Goal: Information Seeking & Learning: Learn about a topic

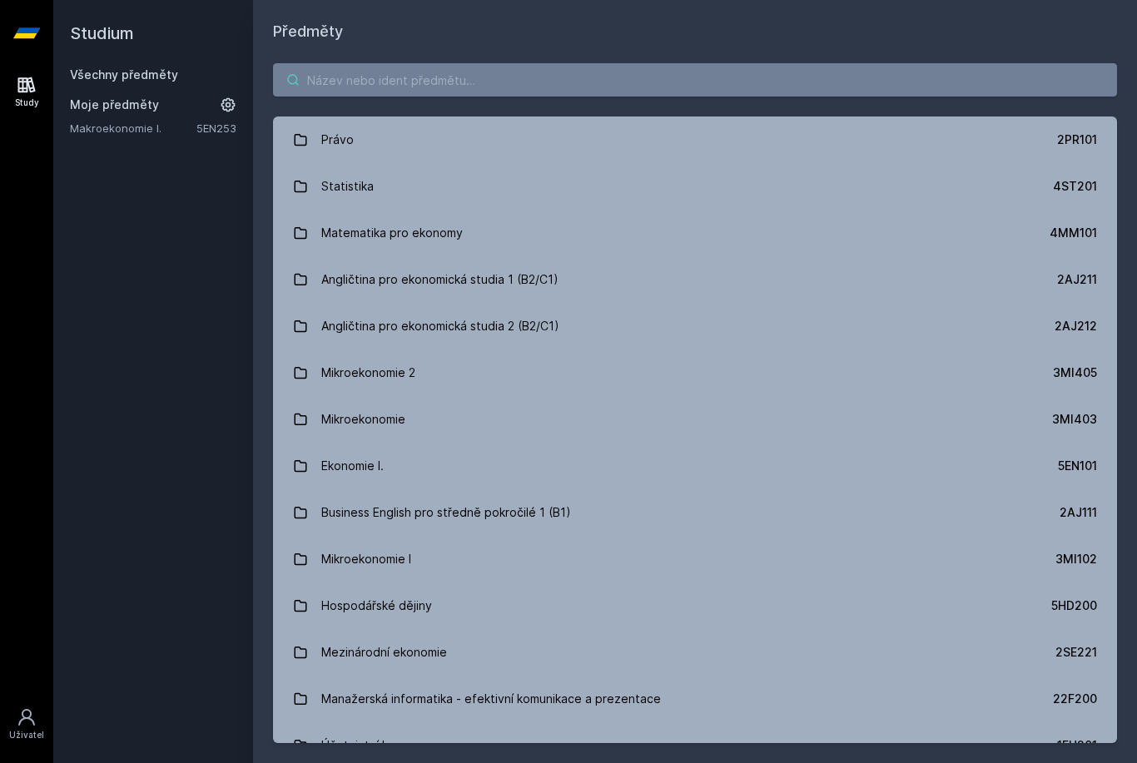
click at [434, 94] on input "search" at bounding box center [695, 79] width 844 height 33
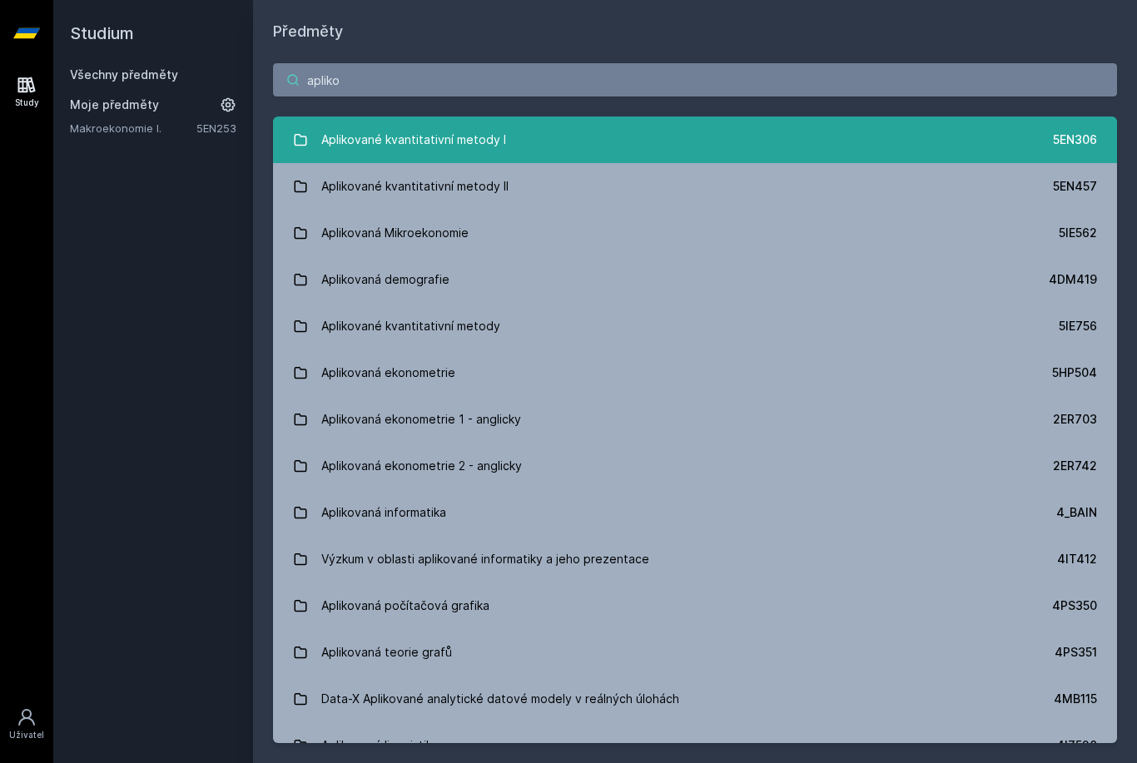
type input "apliko"
click at [418, 127] on div "Aplikované kvantitativní metody I" at bounding box center [413, 139] width 185 height 33
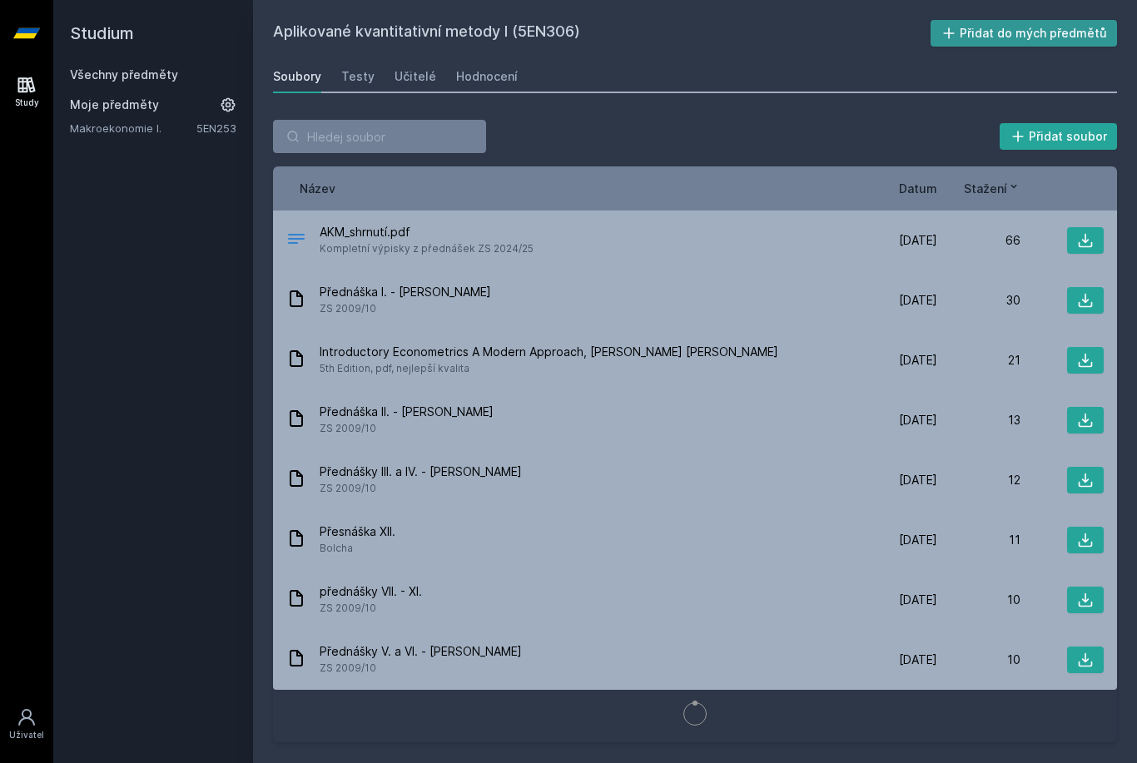
click at [945, 37] on button "Přidat do mých předmětů" at bounding box center [1023, 33] width 187 height 27
click at [479, 77] on div "Hodnocení" at bounding box center [487, 76] width 62 height 17
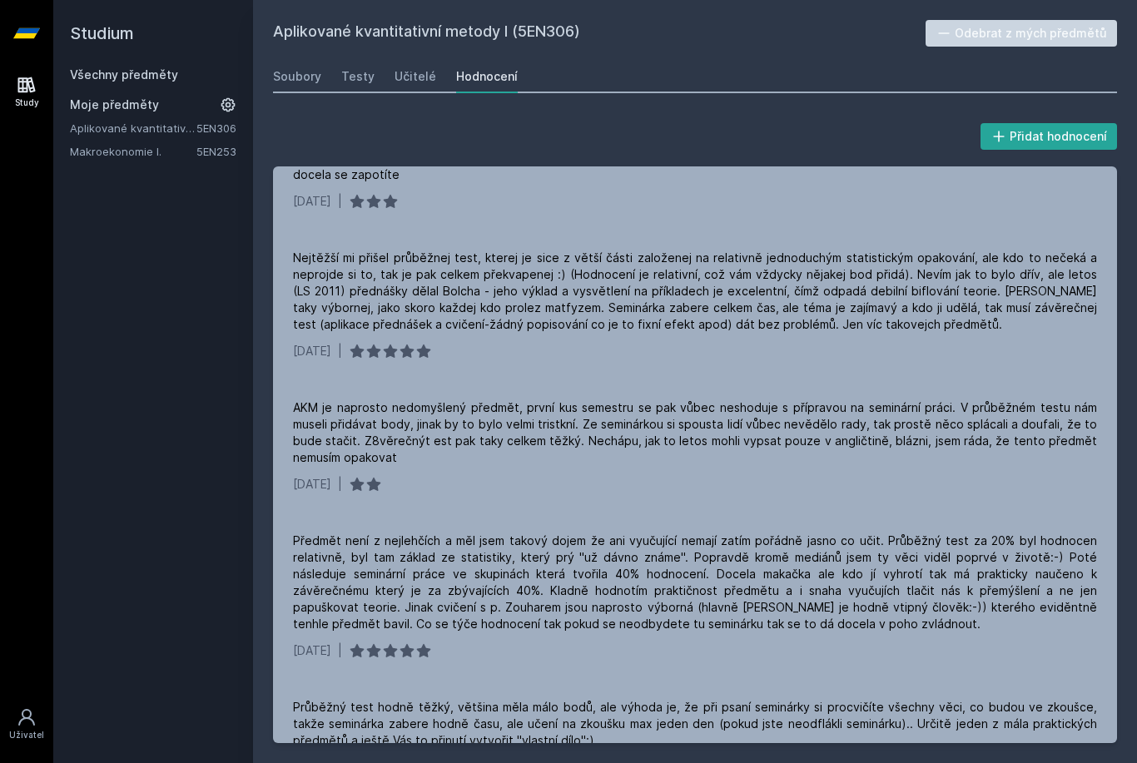
scroll to position [1284, 0]
click at [156, 77] on link "Všechny předměty" at bounding box center [124, 74] width 108 height 14
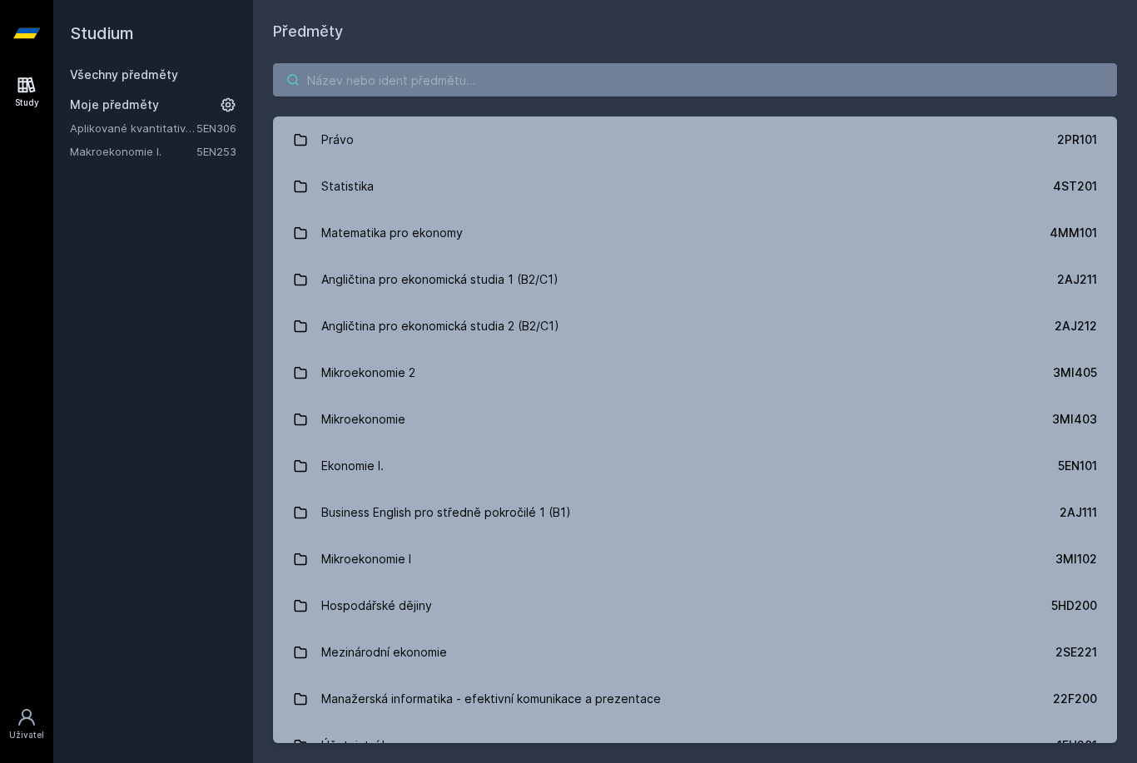
click at [362, 79] on input "search" at bounding box center [695, 79] width 844 height 33
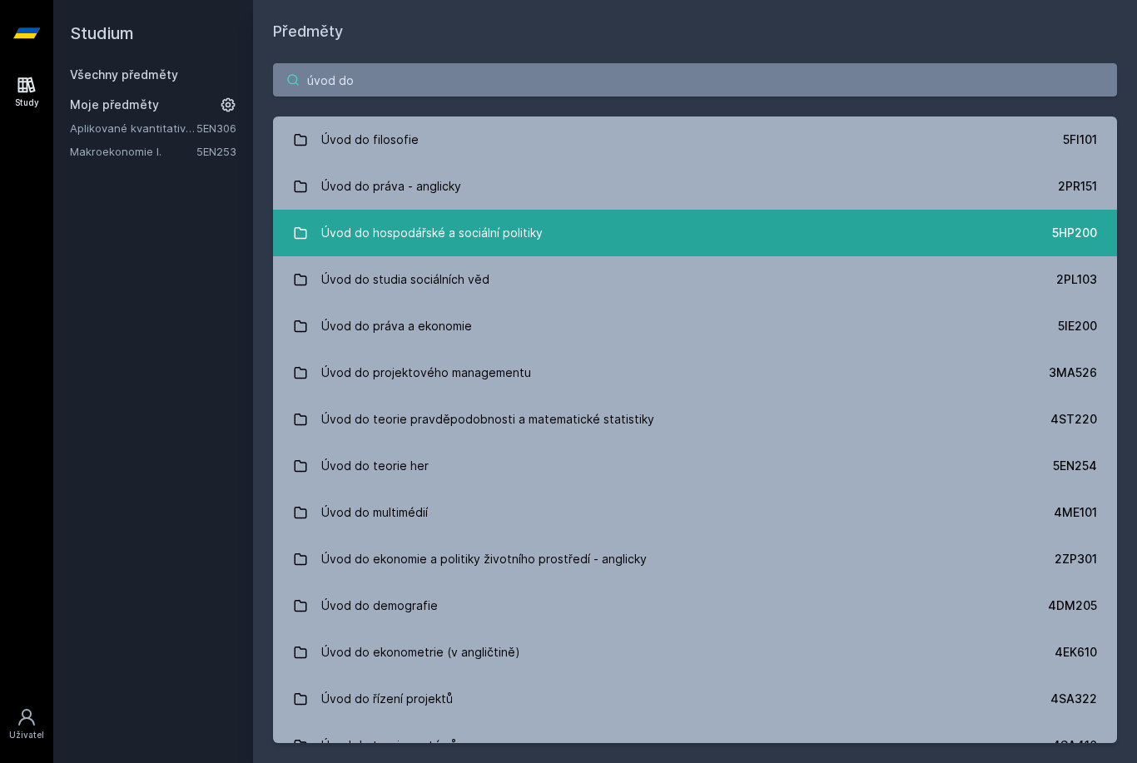
type input "úvod do"
click at [323, 226] on div "Úvod do hospodářské a sociální politiky" at bounding box center [431, 232] width 221 height 33
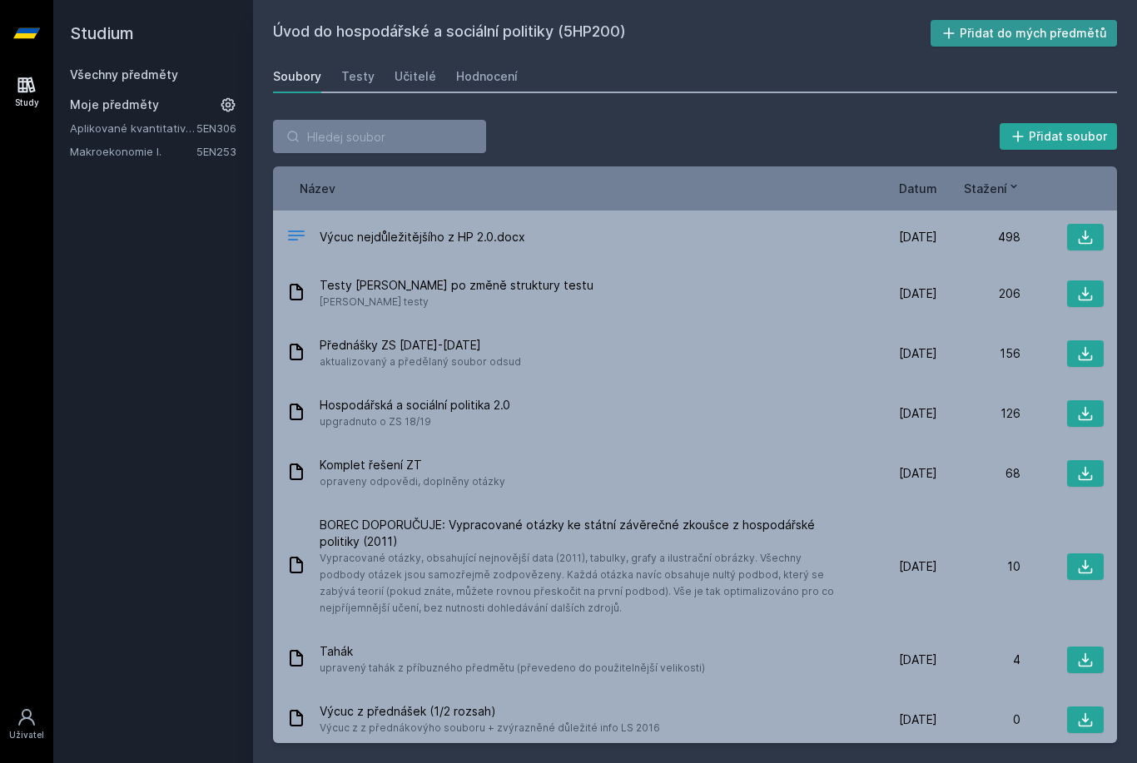
click at [957, 38] on icon at bounding box center [948, 33] width 17 height 17
click at [462, 82] on div "Hodnocení" at bounding box center [487, 76] width 62 height 17
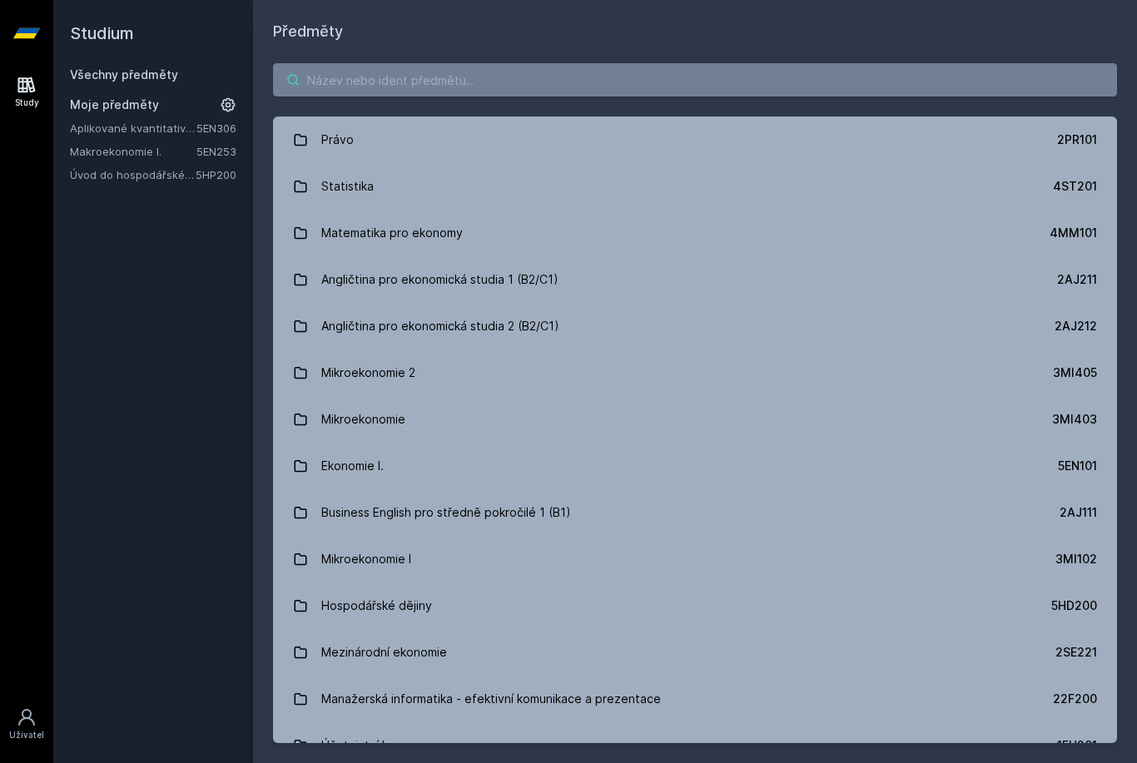
click at [362, 65] on input "search" at bounding box center [695, 79] width 844 height 33
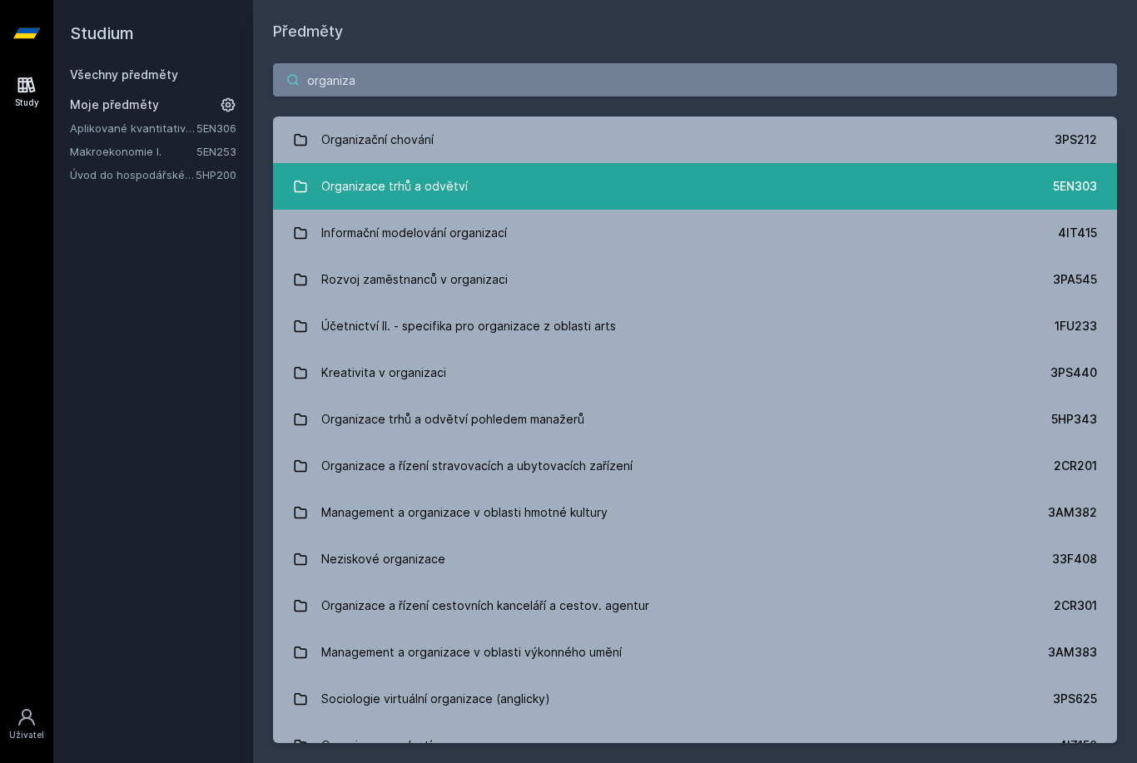
type input "organiza"
click at [403, 173] on div "Organizace trhů a odvětví" at bounding box center [394, 186] width 146 height 33
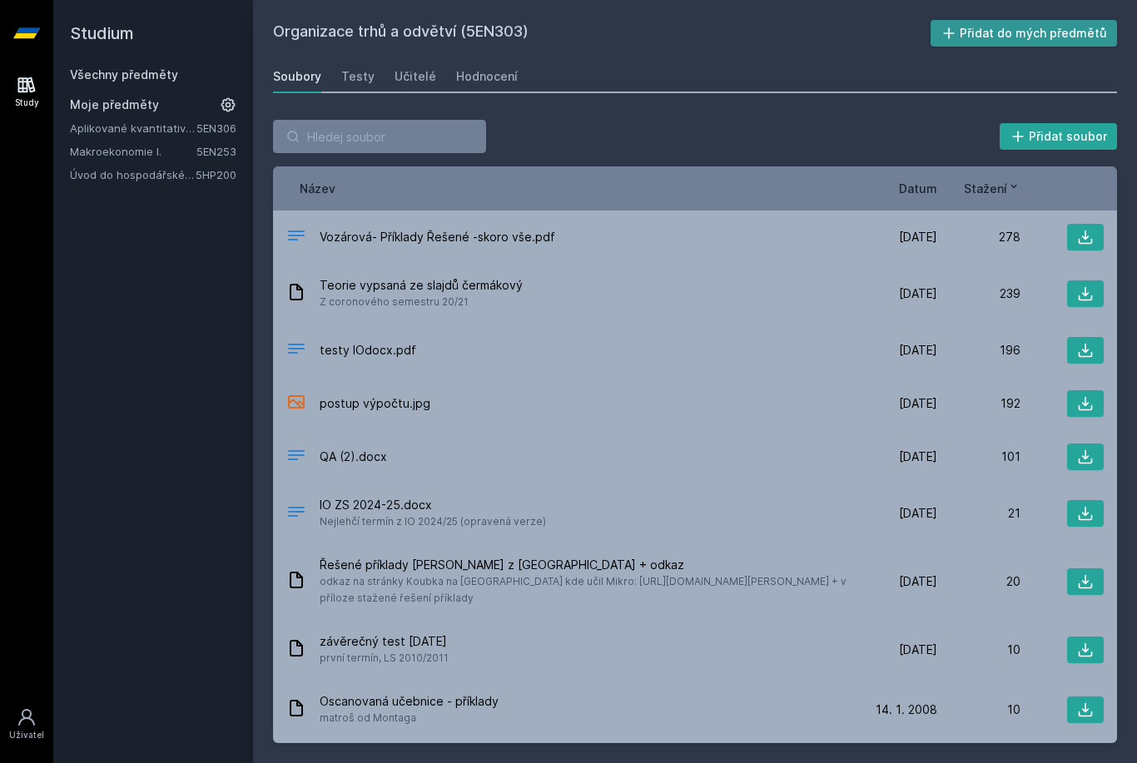
click at [1020, 30] on button "Přidat do mých předmětů" at bounding box center [1023, 33] width 187 height 27
click at [485, 70] on div "Hodnocení" at bounding box center [487, 76] width 62 height 17
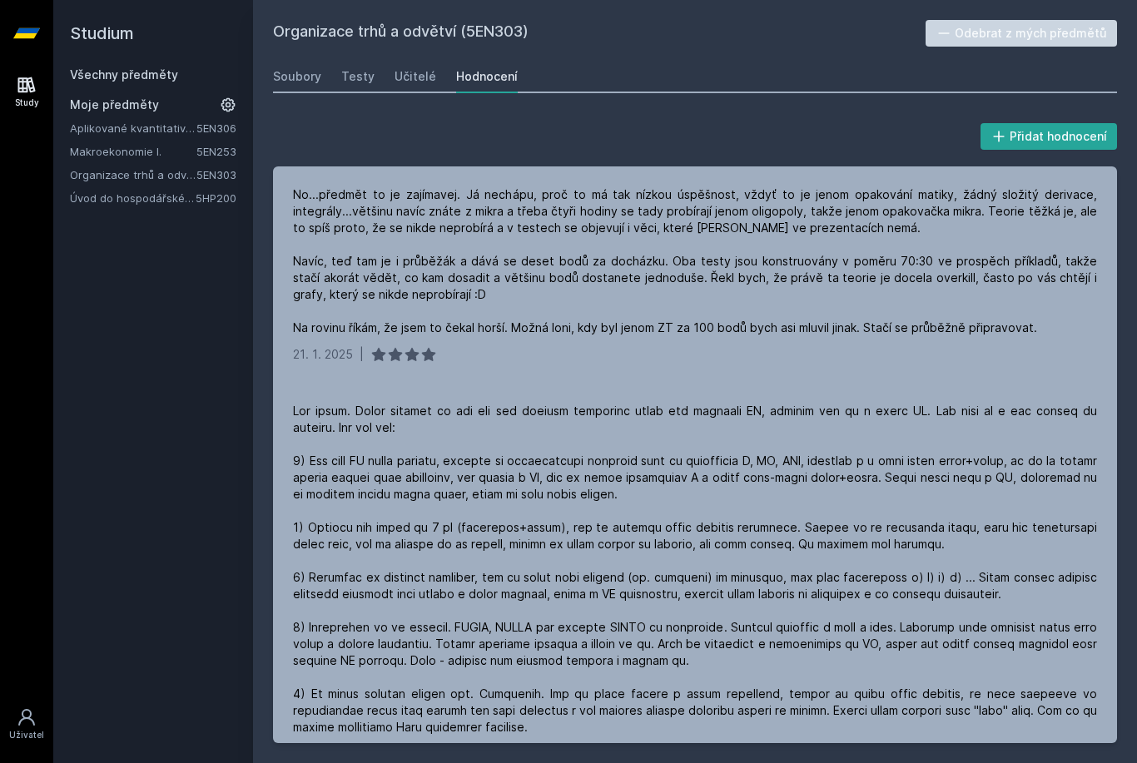
click at [116, 69] on link "Všechny předměty" at bounding box center [124, 74] width 108 height 14
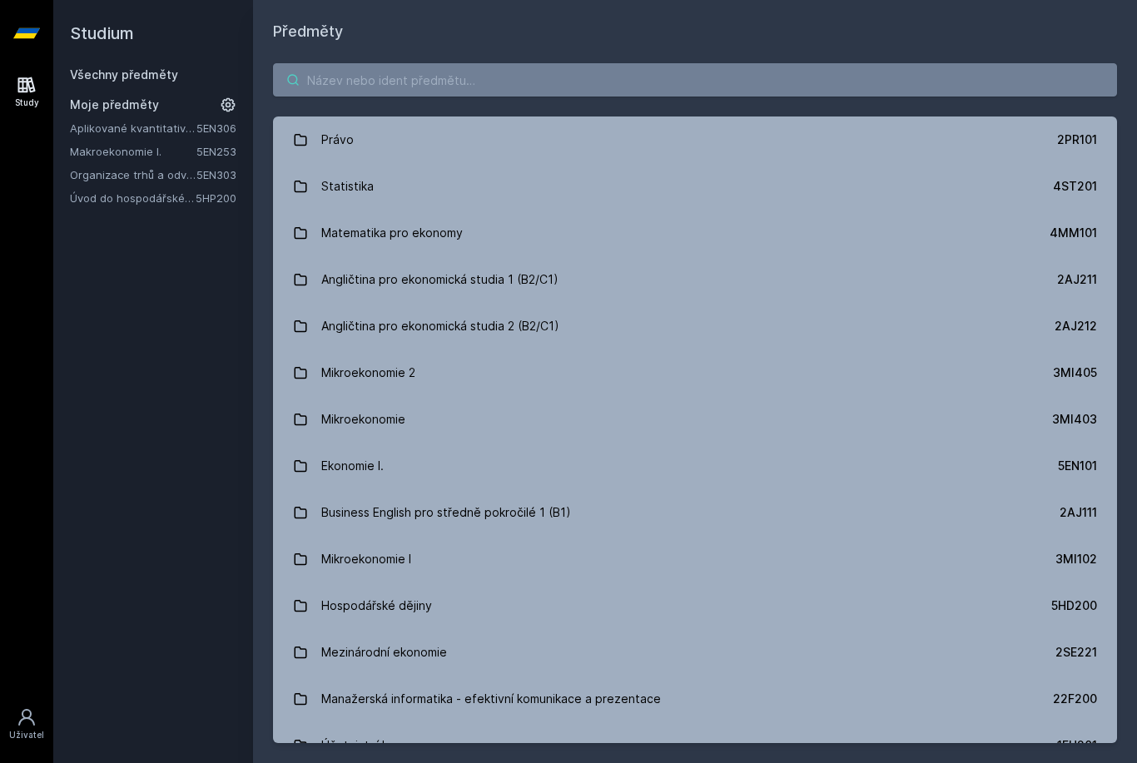
click at [428, 67] on input "search" at bounding box center [695, 79] width 844 height 33
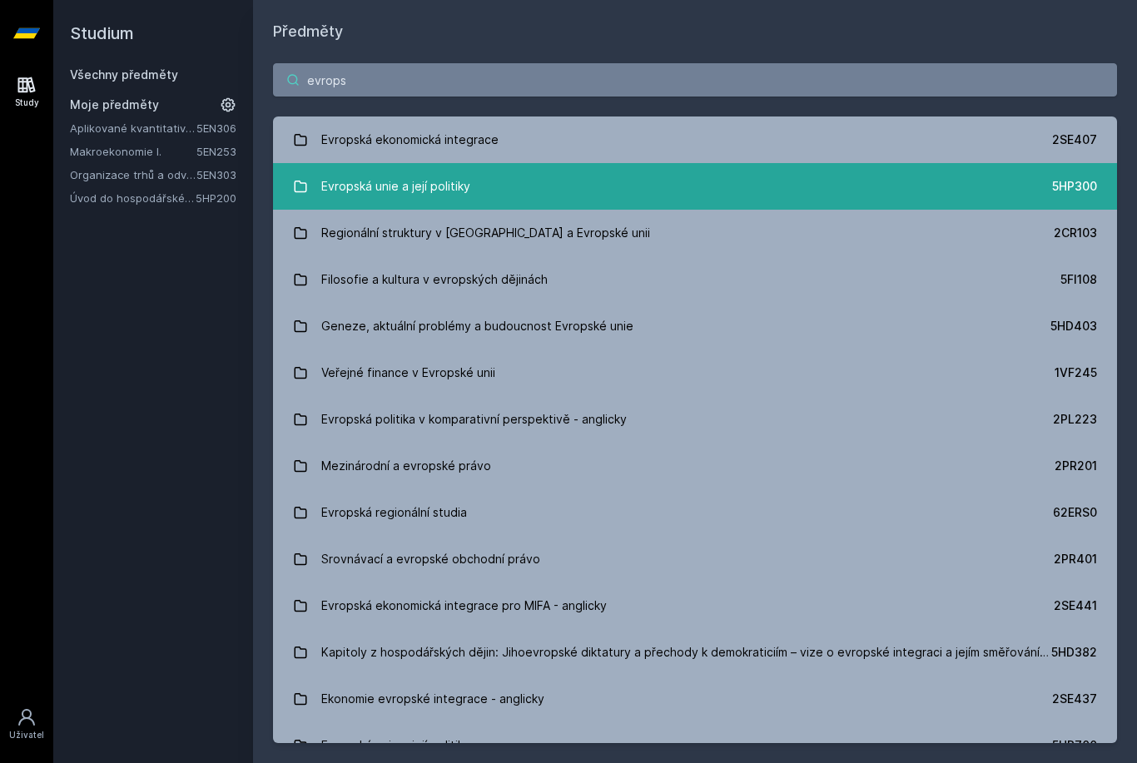
type input "evrops"
click at [425, 173] on div "Evropská unie a její politiky" at bounding box center [395, 186] width 149 height 33
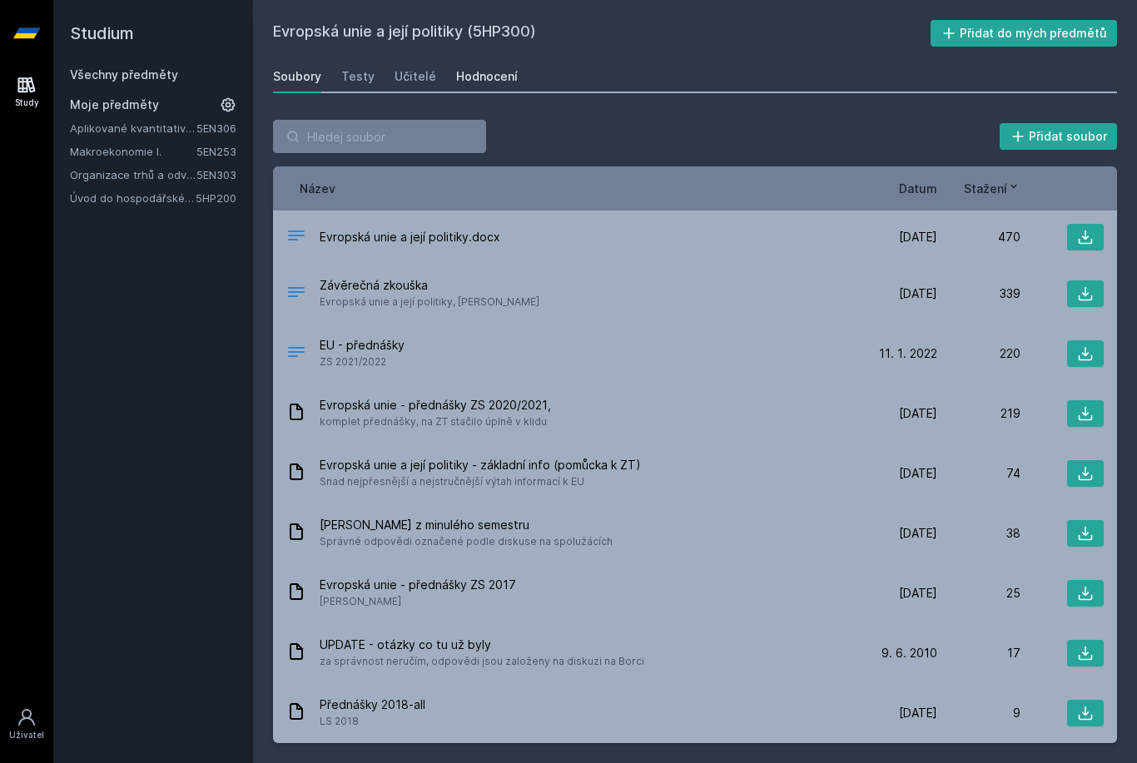
click at [484, 71] on div "Hodnocení" at bounding box center [487, 76] width 62 height 17
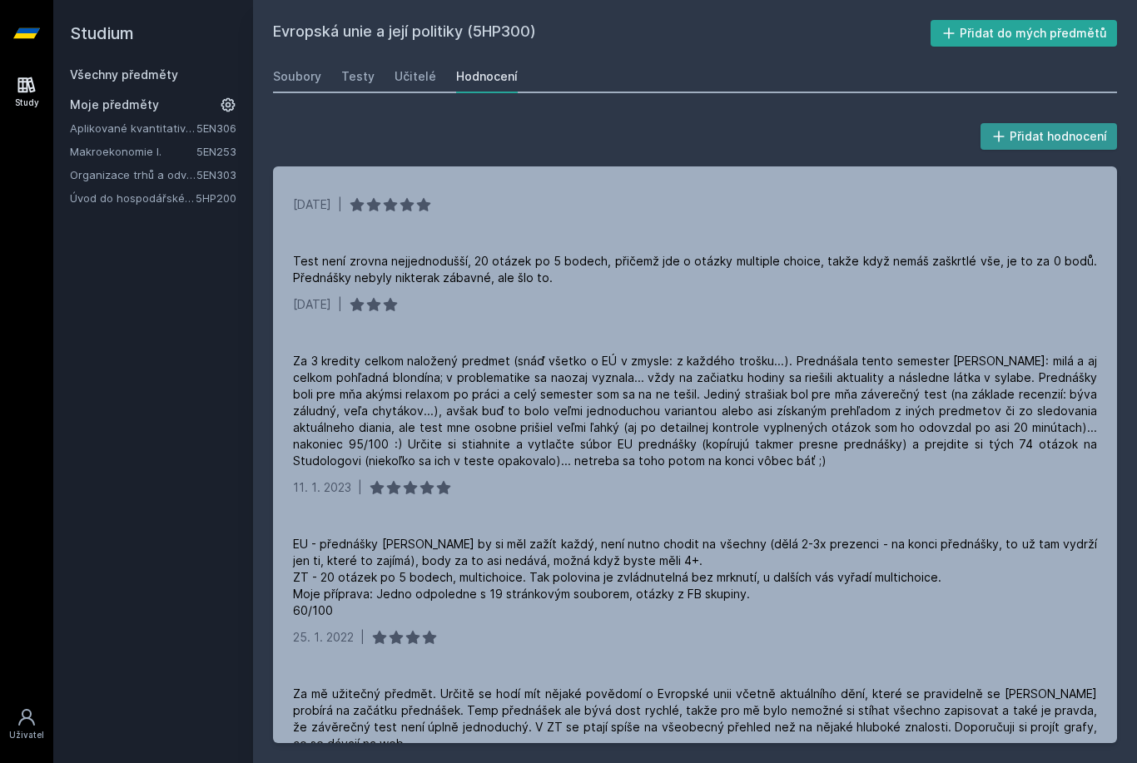
click at [1011, 128] on button "Přidat hodnocení" at bounding box center [1048, 136] width 137 height 27
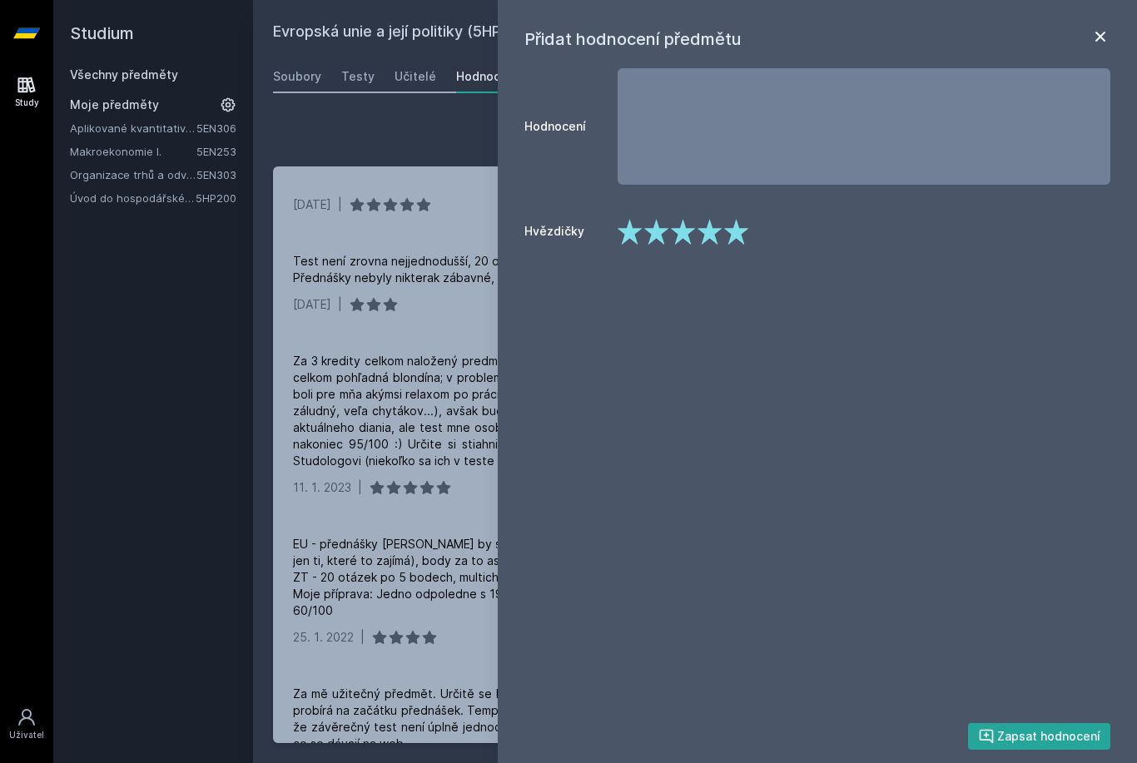
click at [1099, 31] on icon at bounding box center [1100, 37] width 20 height 20
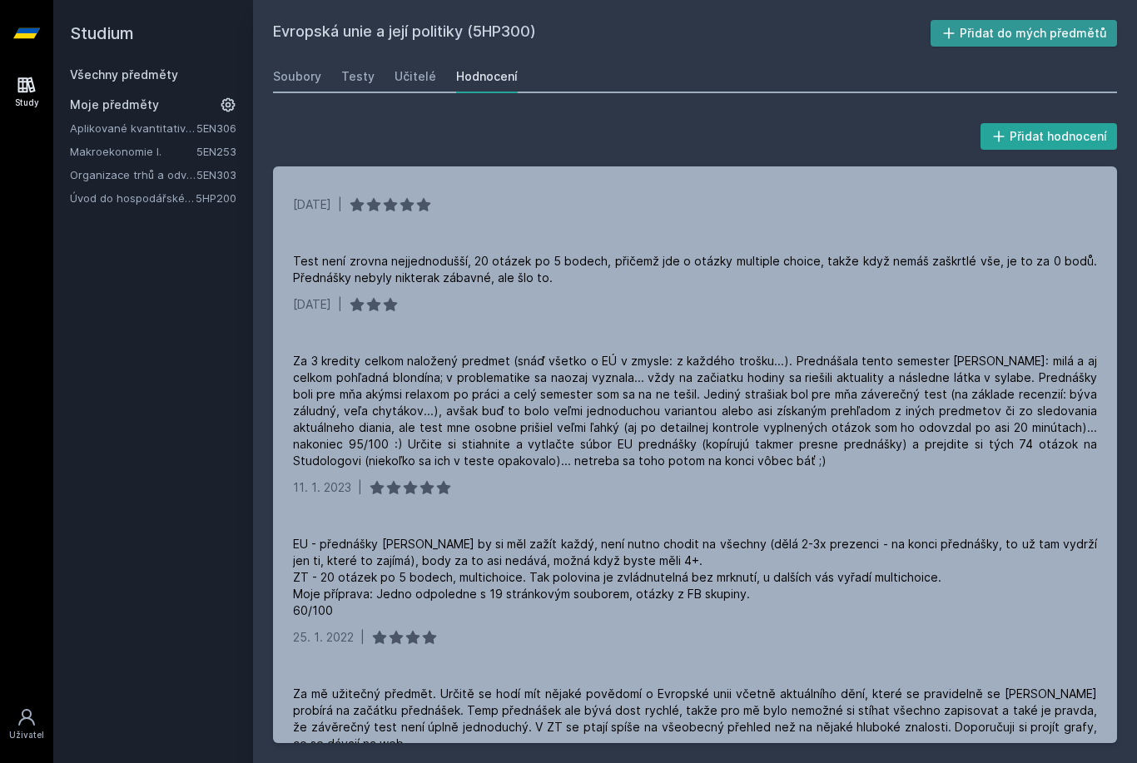
click at [1062, 42] on button "Přidat do mých předmětů" at bounding box center [1023, 33] width 187 height 27
click at [102, 72] on link "Všechny předměty" at bounding box center [124, 74] width 108 height 14
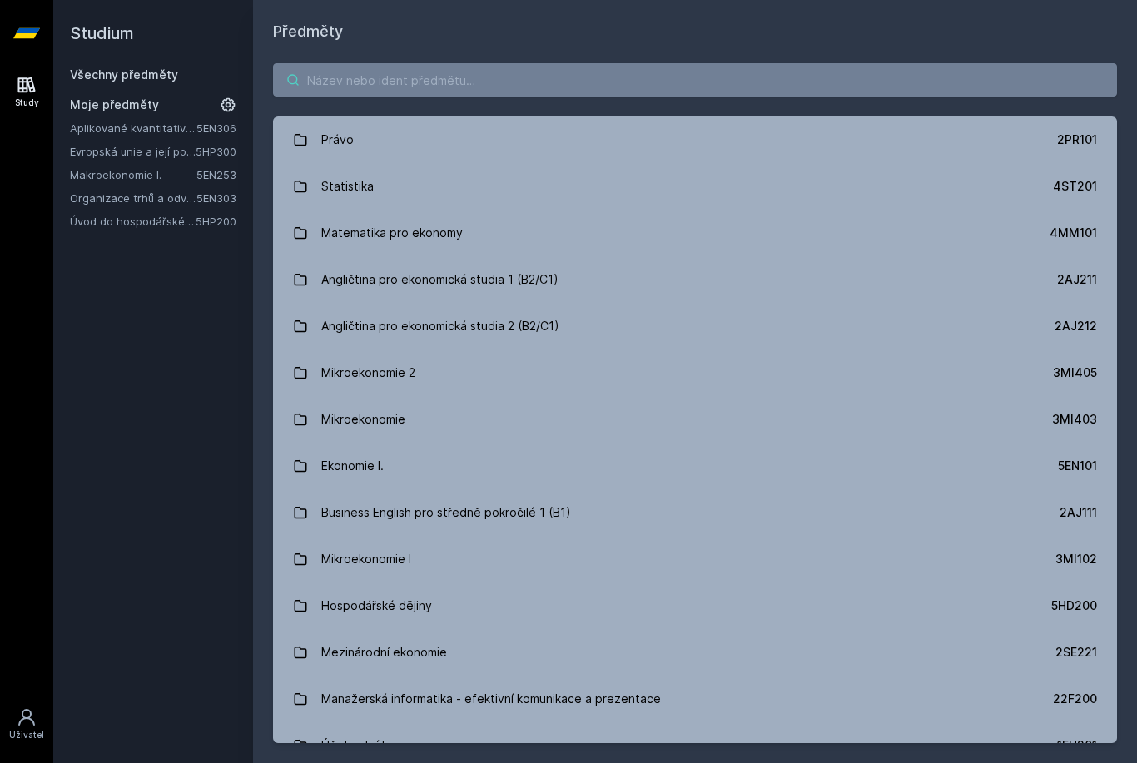
click at [354, 76] on input "search" at bounding box center [695, 79] width 844 height 33
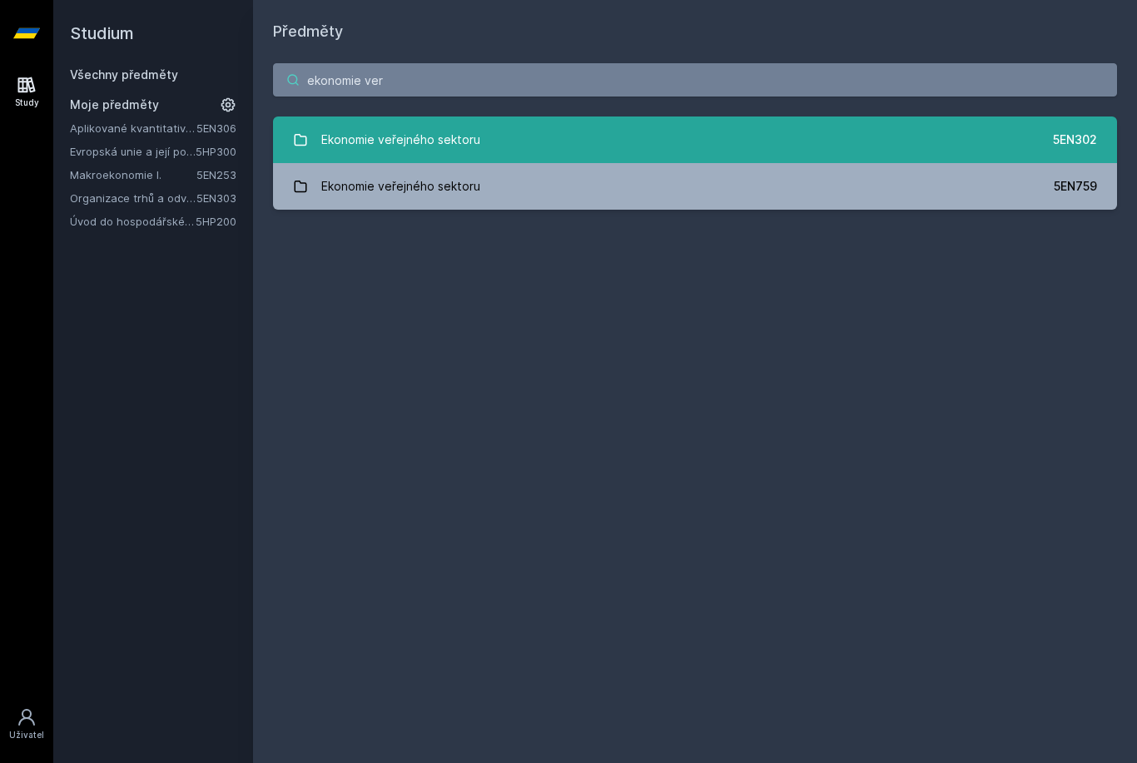
type input "ekonomie ver"
click at [389, 129] on div "Ekonomie veřejného sektoru" at bounding box center [400, 139] width 159 height 33
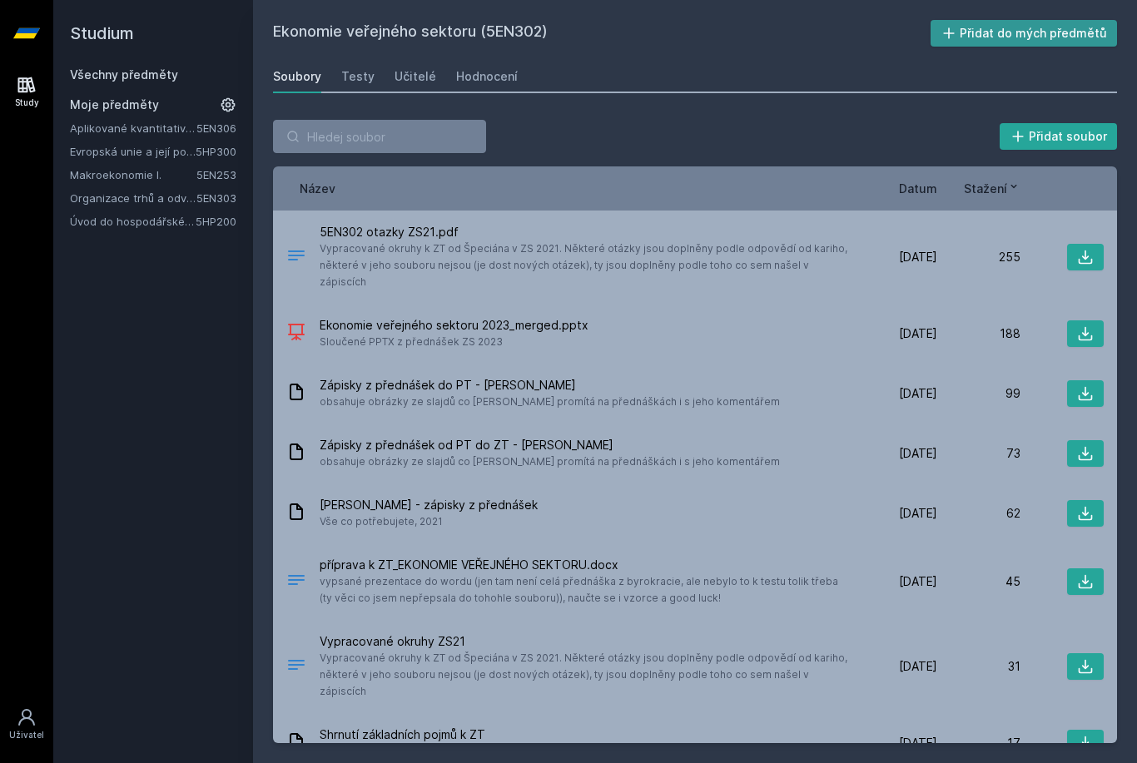
click at [1018, 32] on button "Přidat do mých předmětů" at bounding box center [1023, 33] width 187 height 27
click at [466, 84] on div "Hodnocení" at bounding box center [487, 76] width 62 height 17
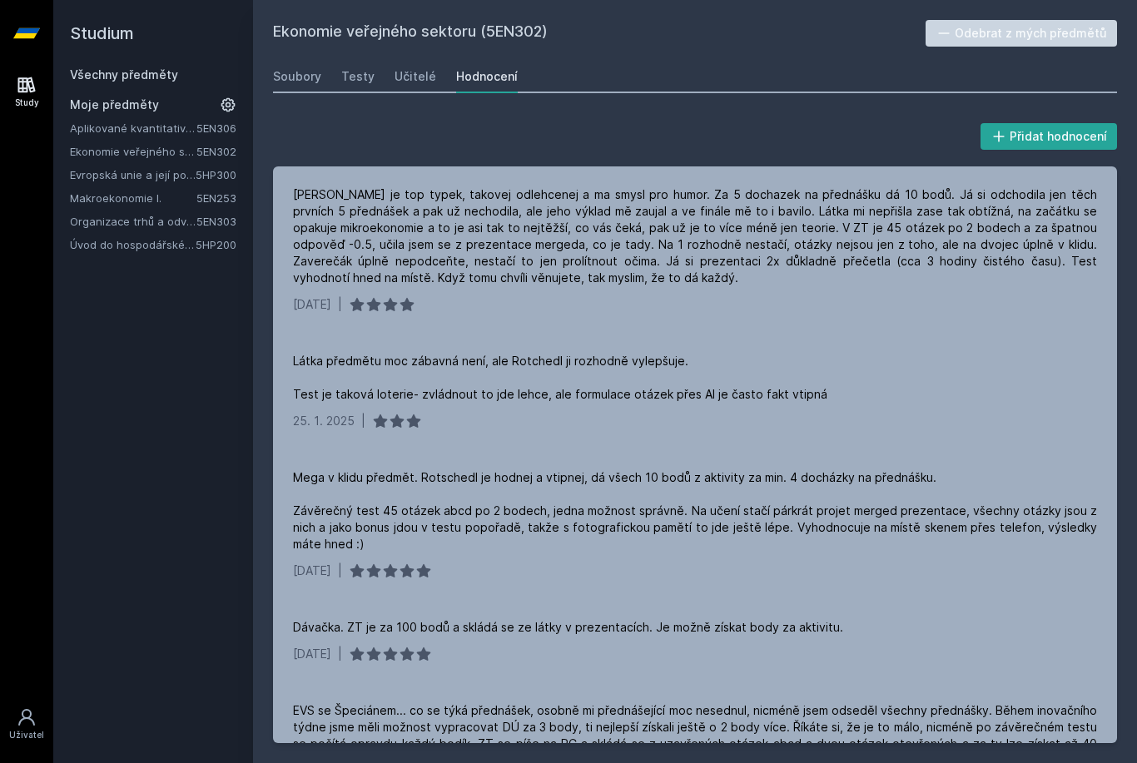
click at [199, 221] on link "5EN303" at bounding box center [216, 221] width 40 height 13
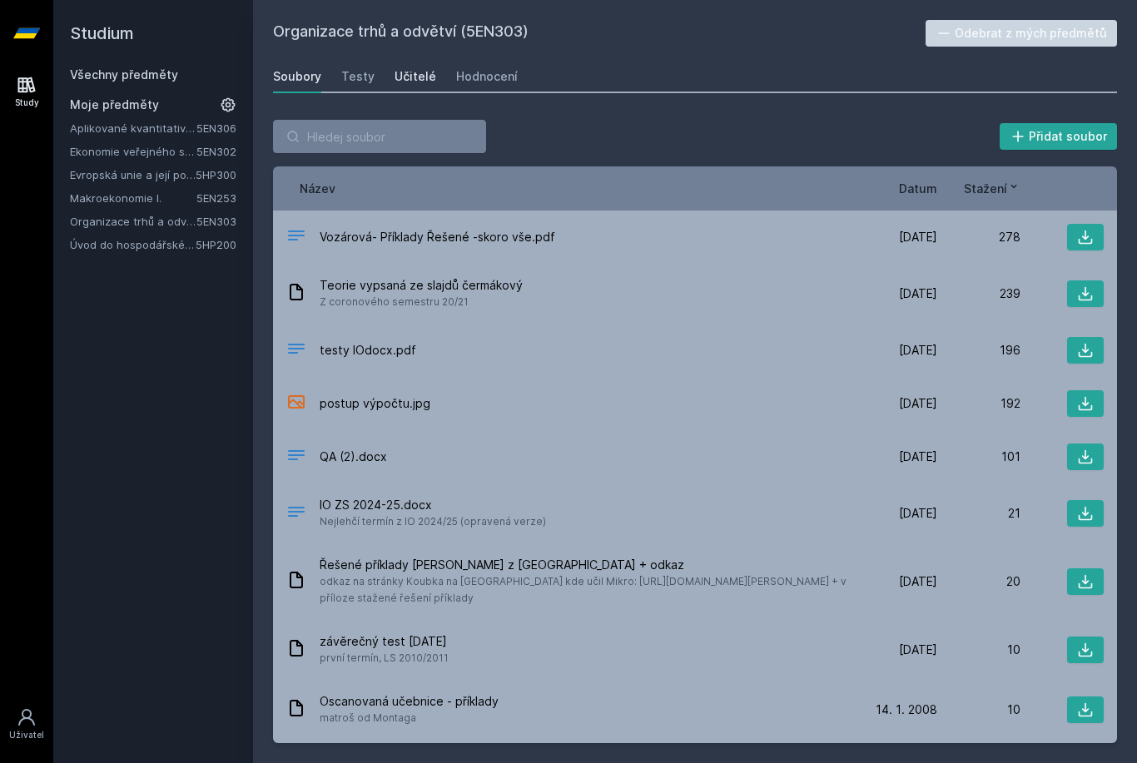
click at [419, 73] on div "Učitelé" at bounding box center [416, 76] width 42 height 17
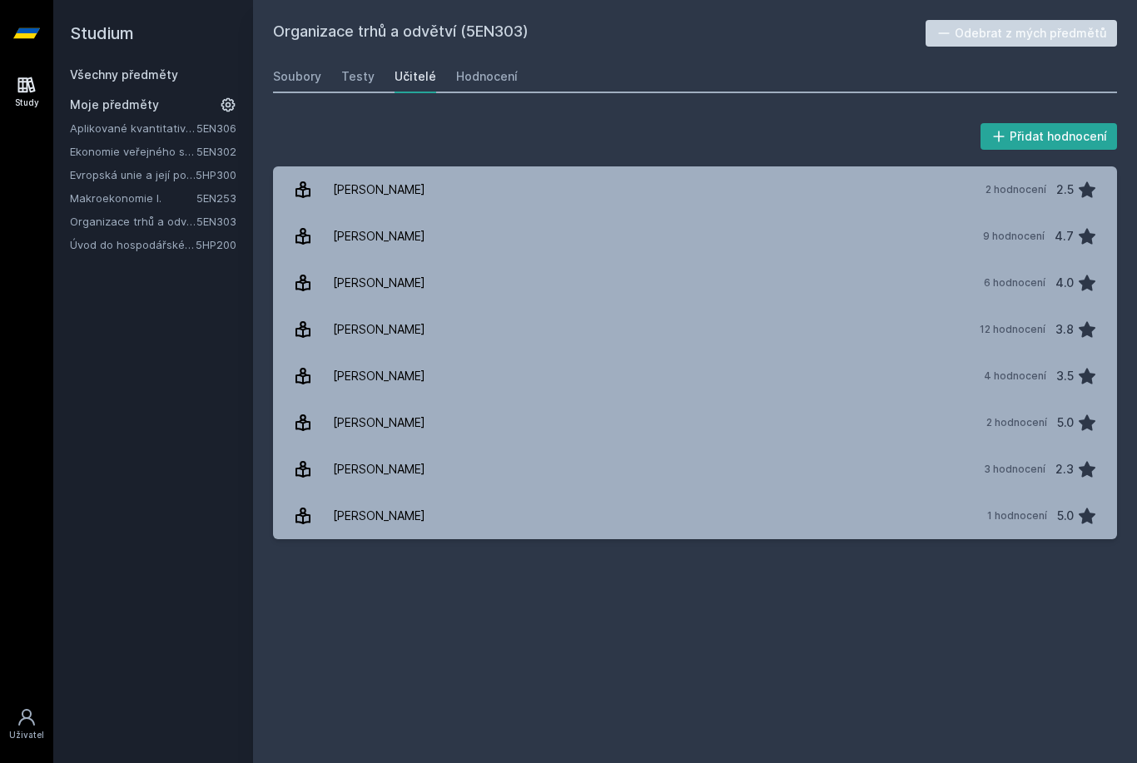
click at [162, 153] on link "Ekonomie veřejného sektoru" at bounding box center [133, 151] width 127 height 17
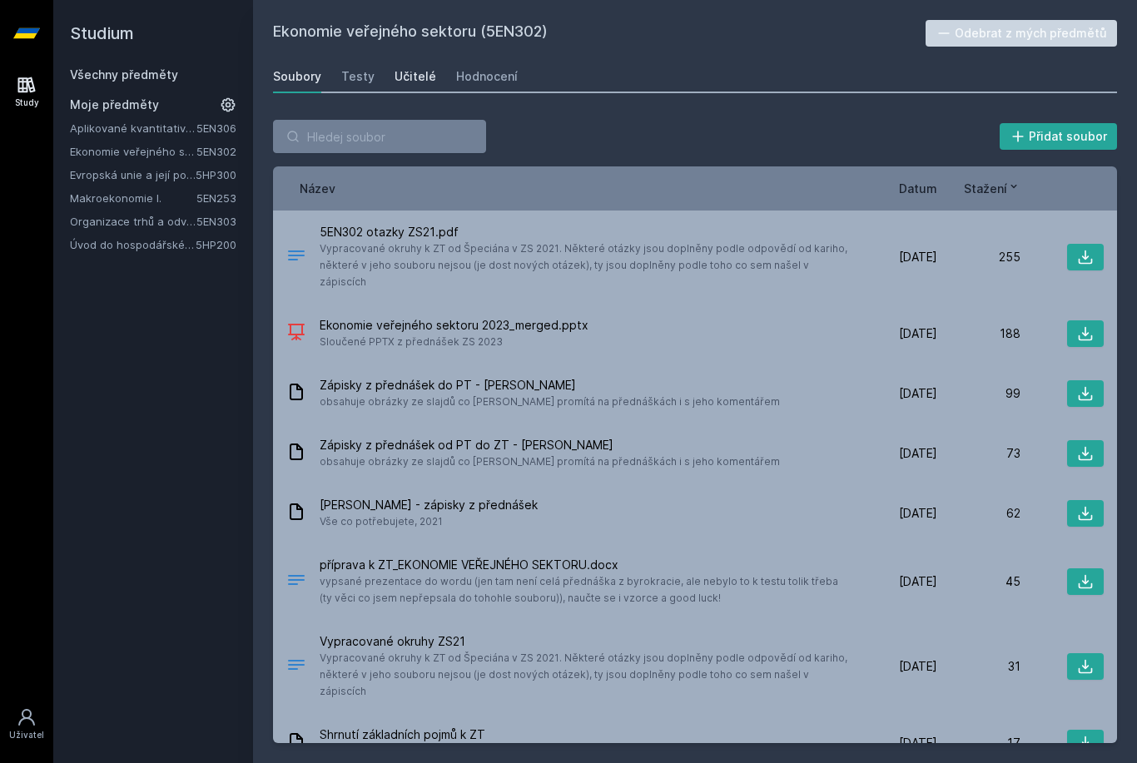
click at [414, 75] on div "Učitelé" at bounding box center [416, 76] width 42 height 17
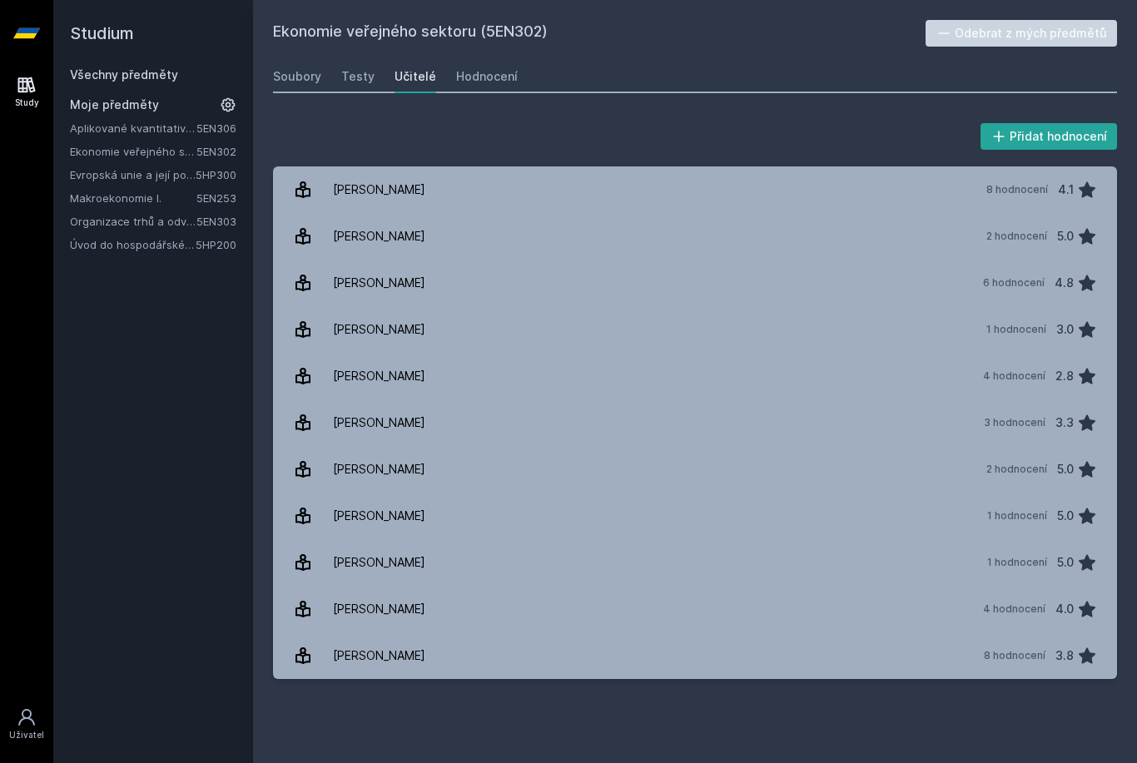
click at [146, 239] on link "Úvod do hospodářské a sociální politiky" at bounding box center [133, 244] width 126 height 17
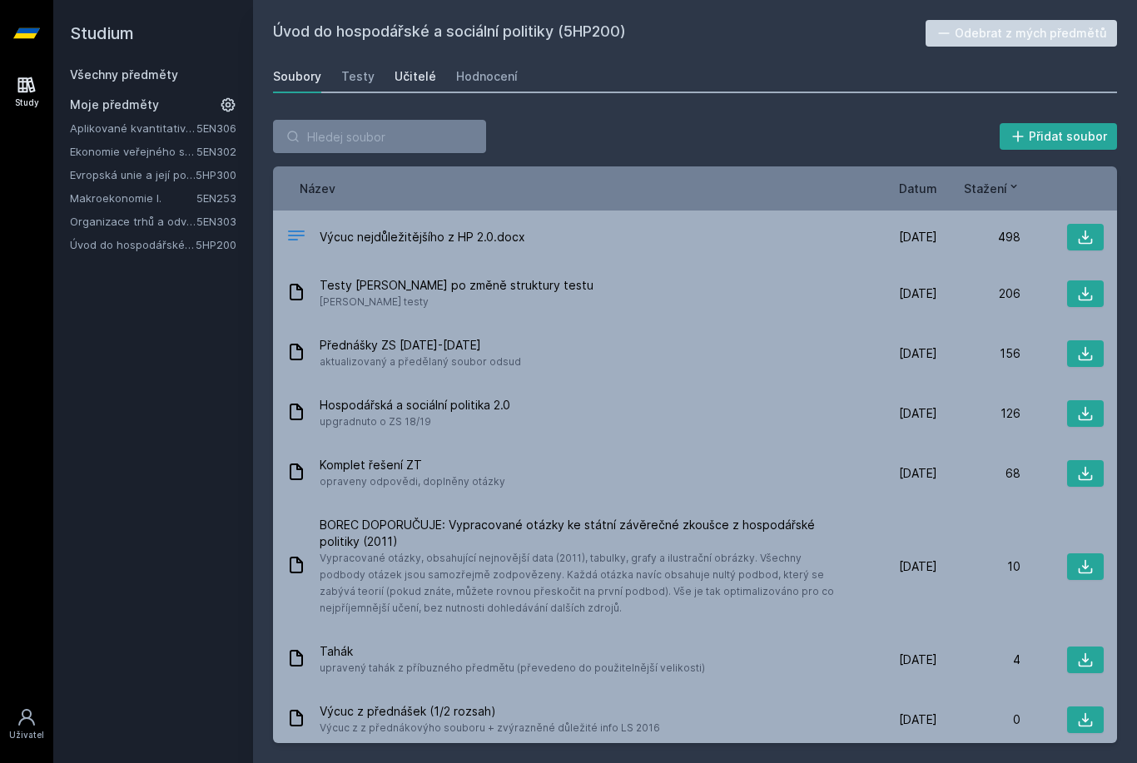
click at [399, 75] on div "Učitelé" at bounding box center [416, 76] width 42 height 17
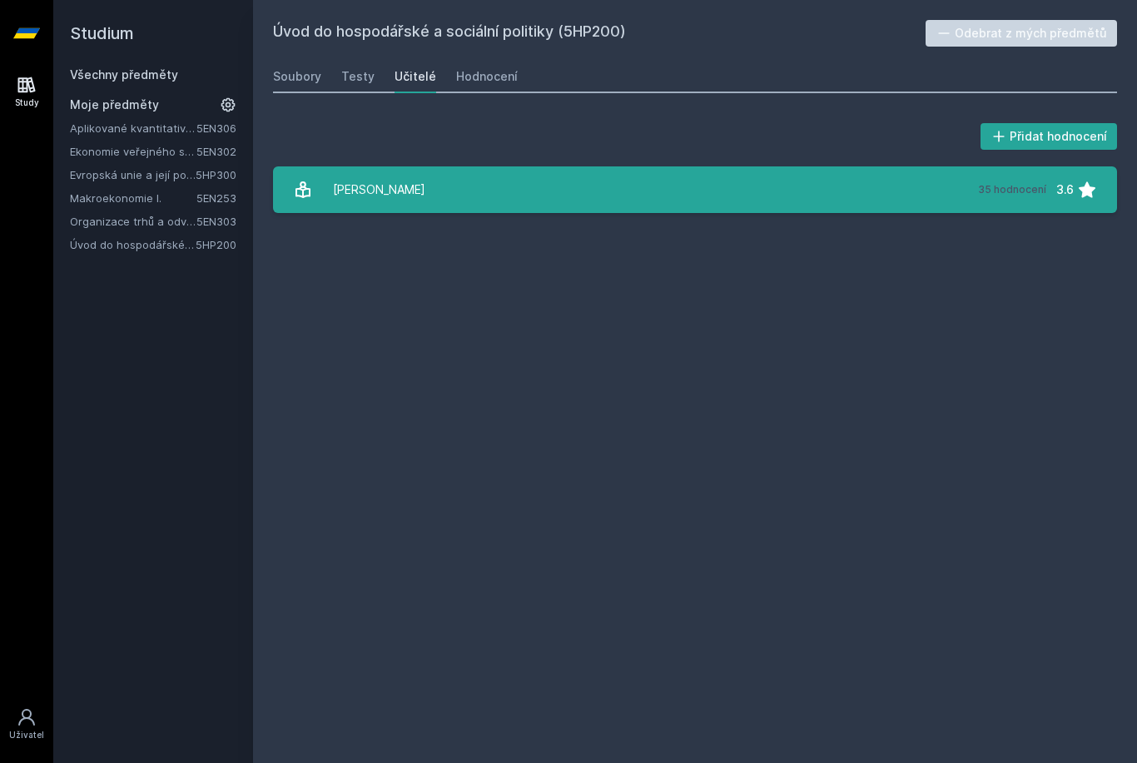
click at [361, 190] on div "[PERSON_NAME]" at bounding box center [379, 189] width 92 height 33
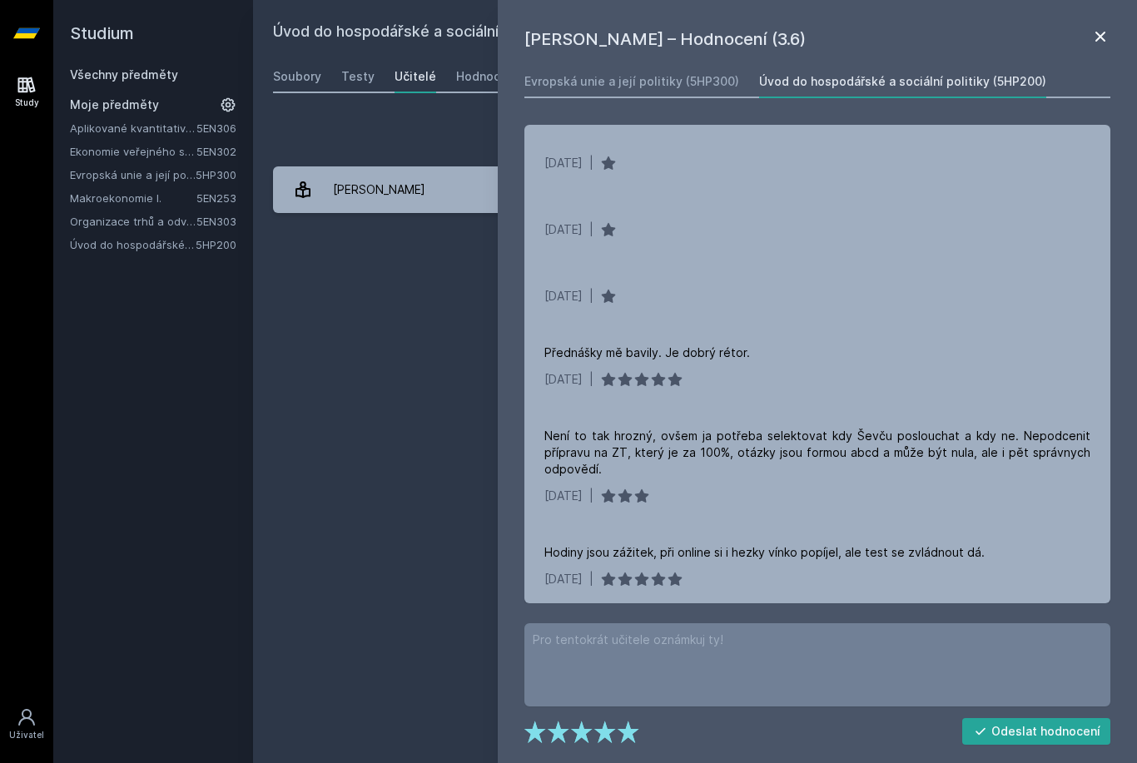
click at [1096, 27] on icon at bounding box center [1100, 37] width 20 height 20
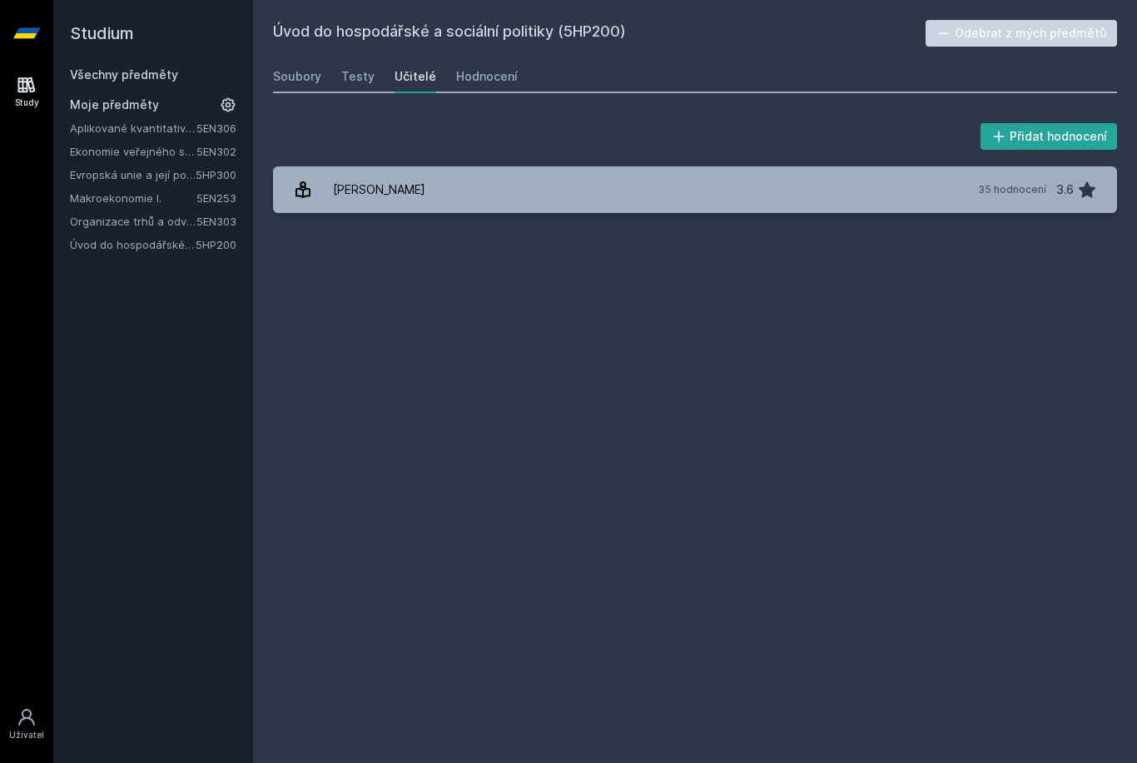
click at [158, 178] on link "Evropská unie a její politiky" at bounding box center [133, 174] width 126 height 17
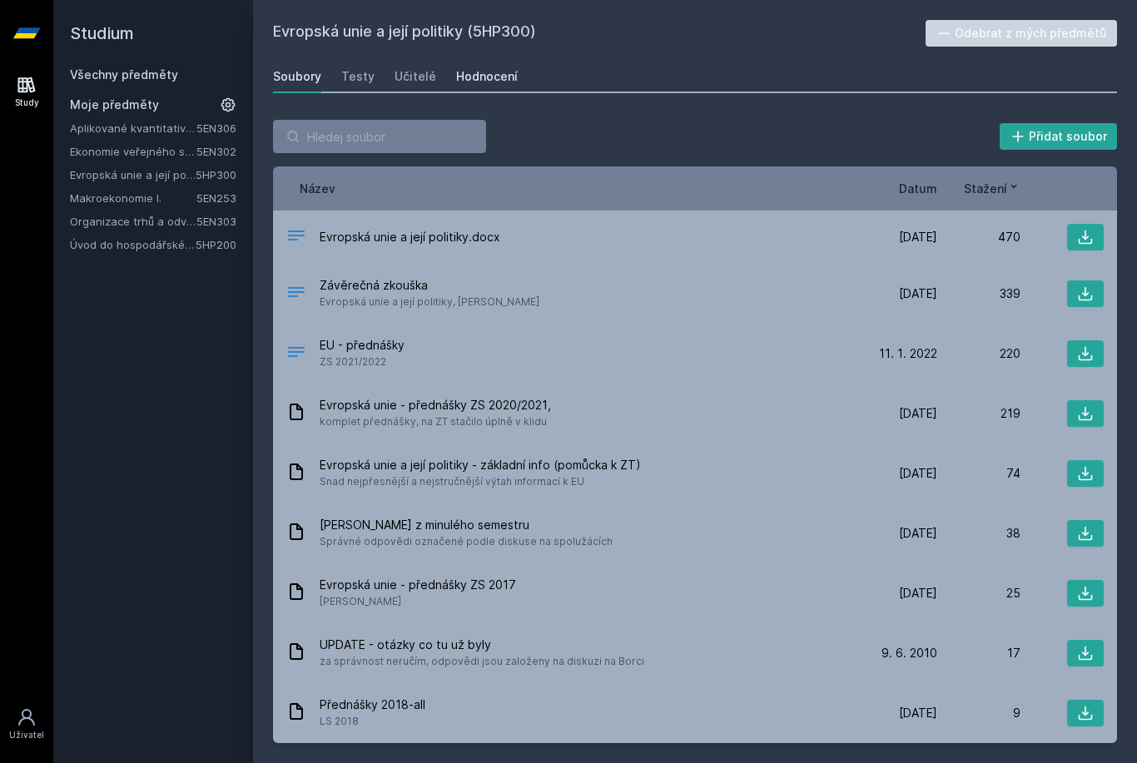
click at [486, 80] on div "Hodnocení" at bounding box center [487, 76] width 62 height 17
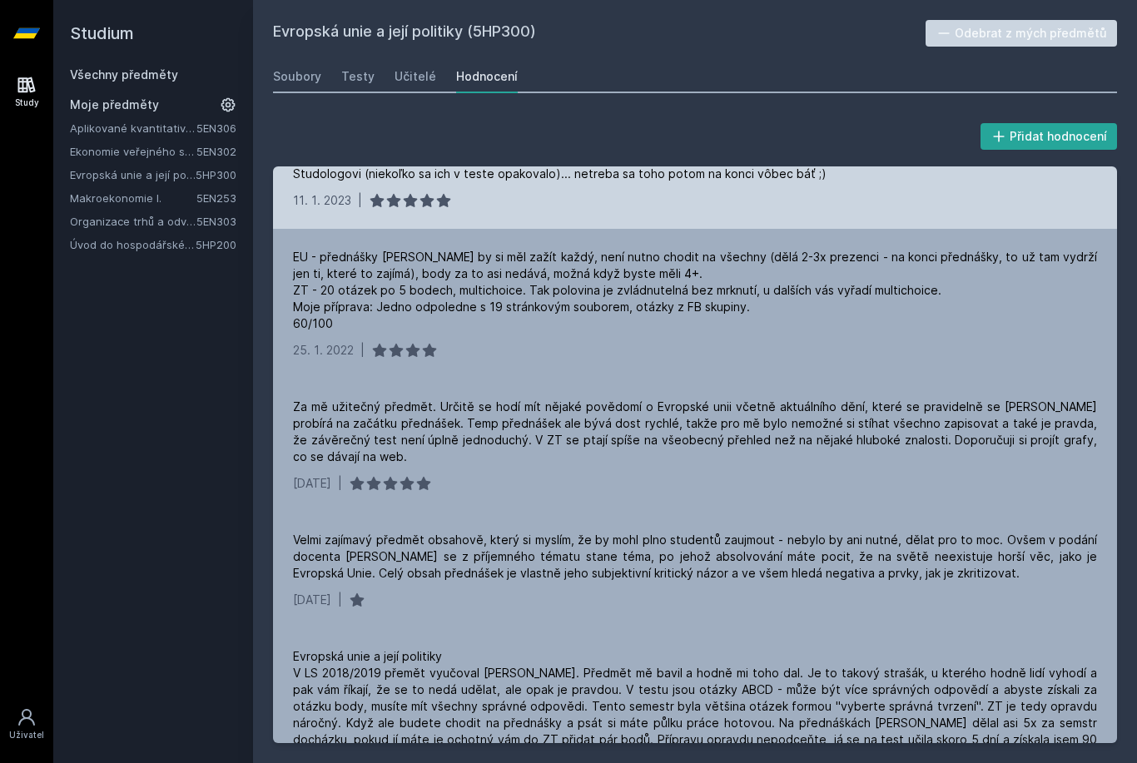
scroll to position [327, 0]
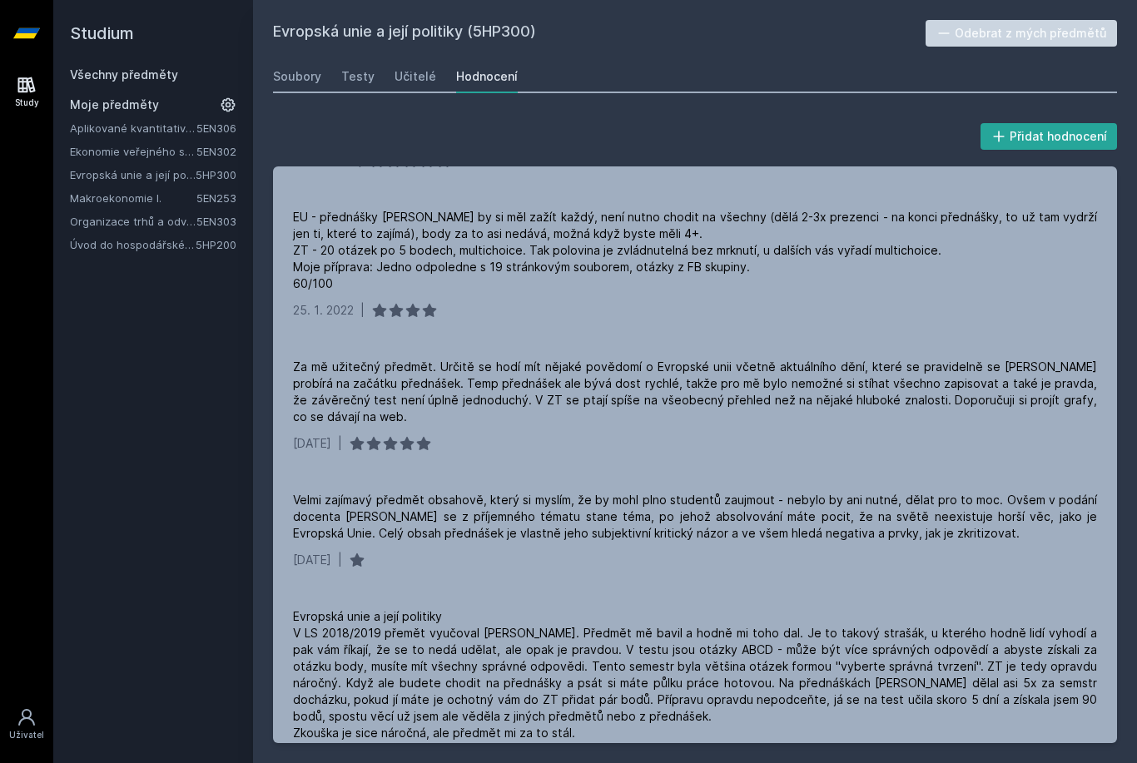
click at [104, 72] on link "Všechny předměty" at bounding box center [124, 74] width 108 height 14
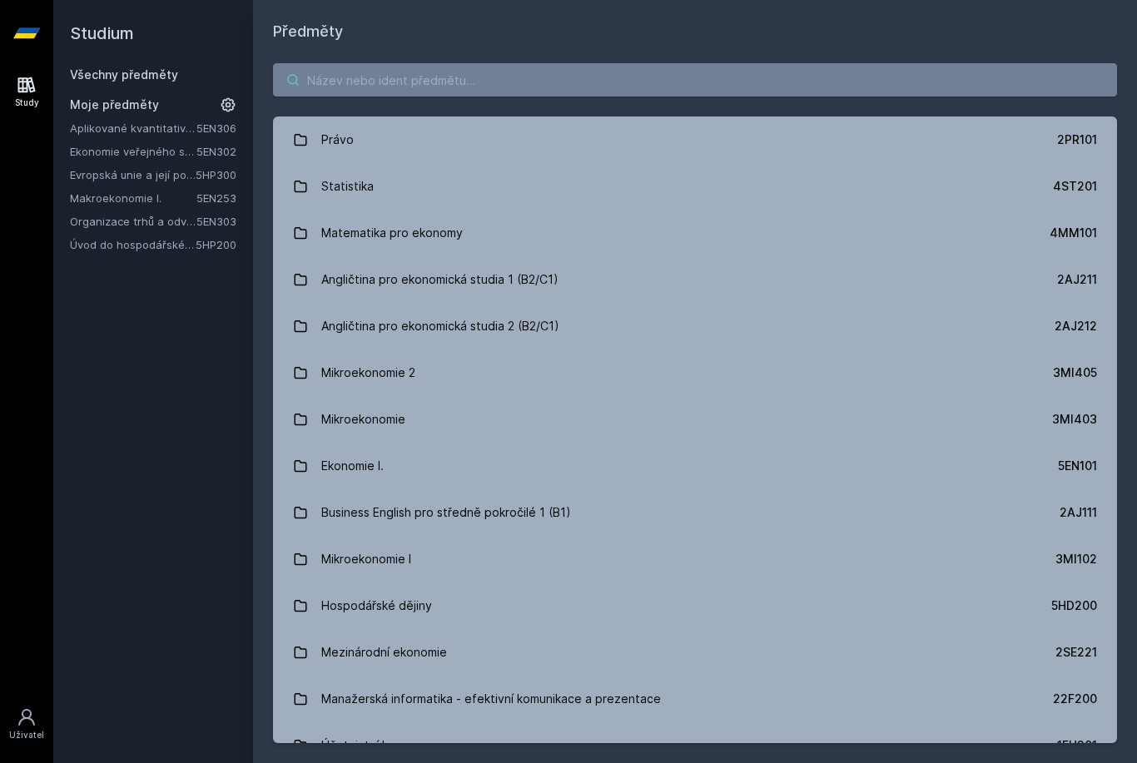
click at [333, 75] on input "search" at bounding box center [695, 79] width 844 height 33
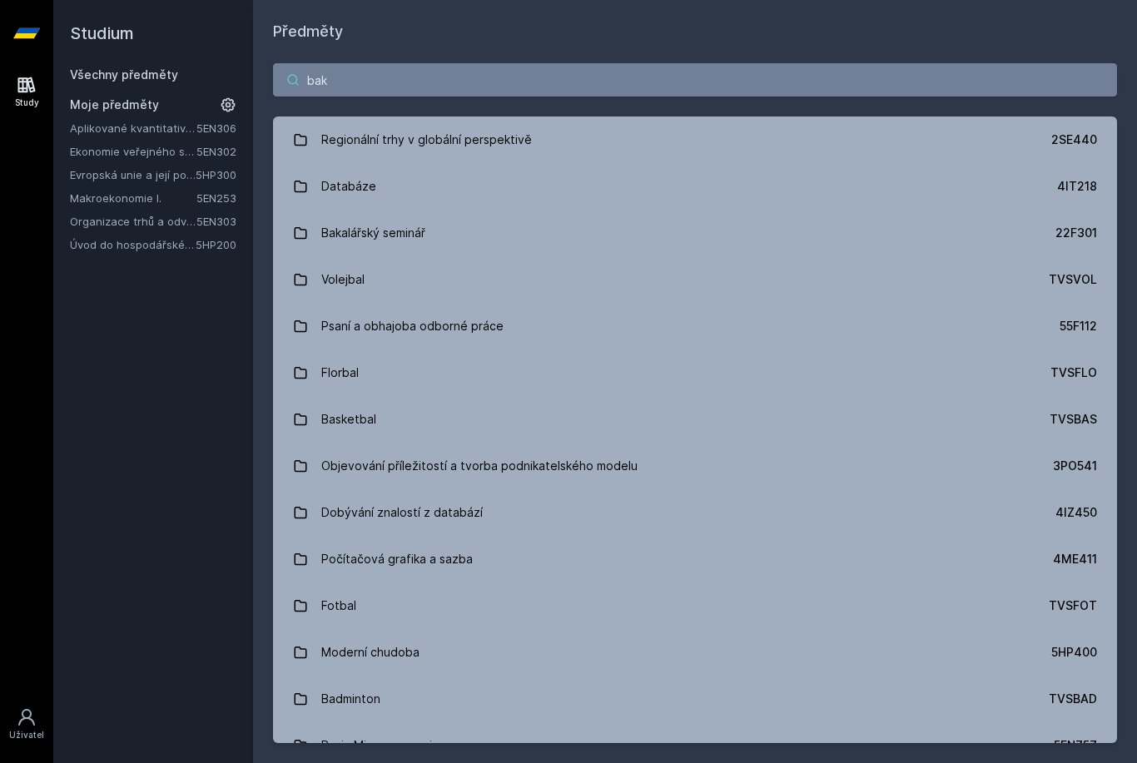
type input "baka"
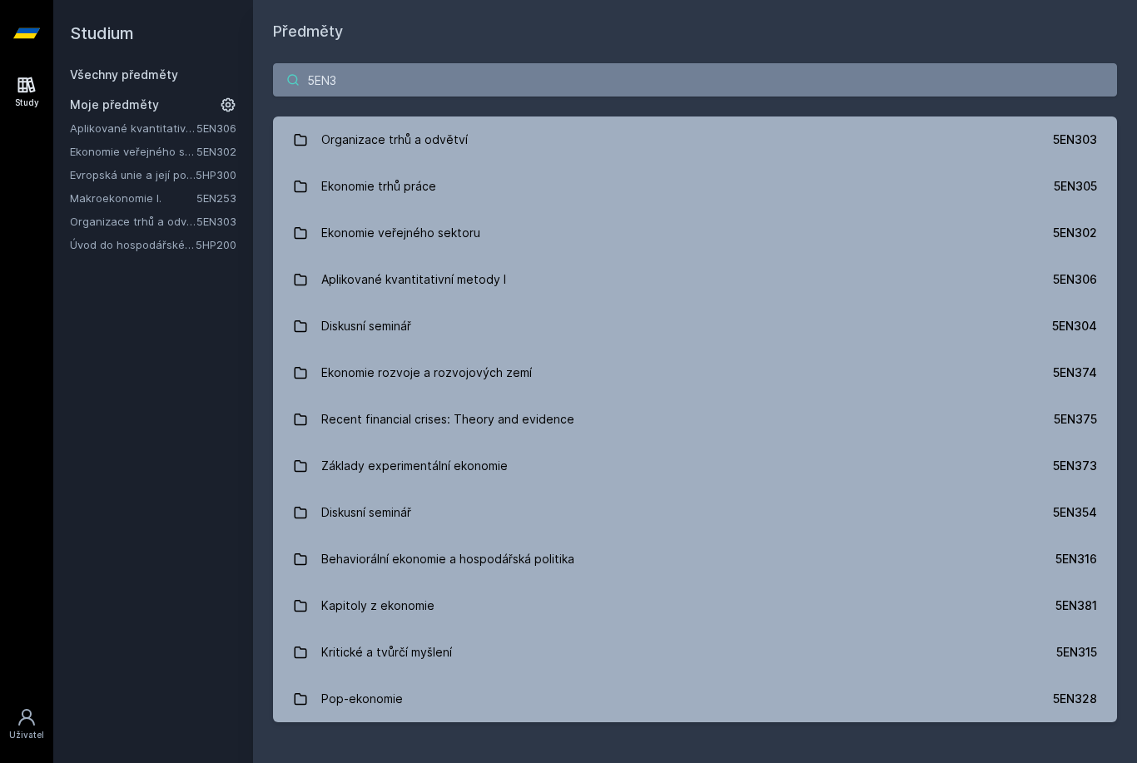
type input "5EN3"
click at [478, 46] on div "5EN3 Organizace trhů a odvětví 5EN303 Ekonomie trhů práce 5EN305 Ekonomie veřej…" at bounding box center [695, 392] width 884 height 699
click at [176, 134] on link "Aplikované kvantitativní metody I" at bounding box center [133, 128] width 127 height 17
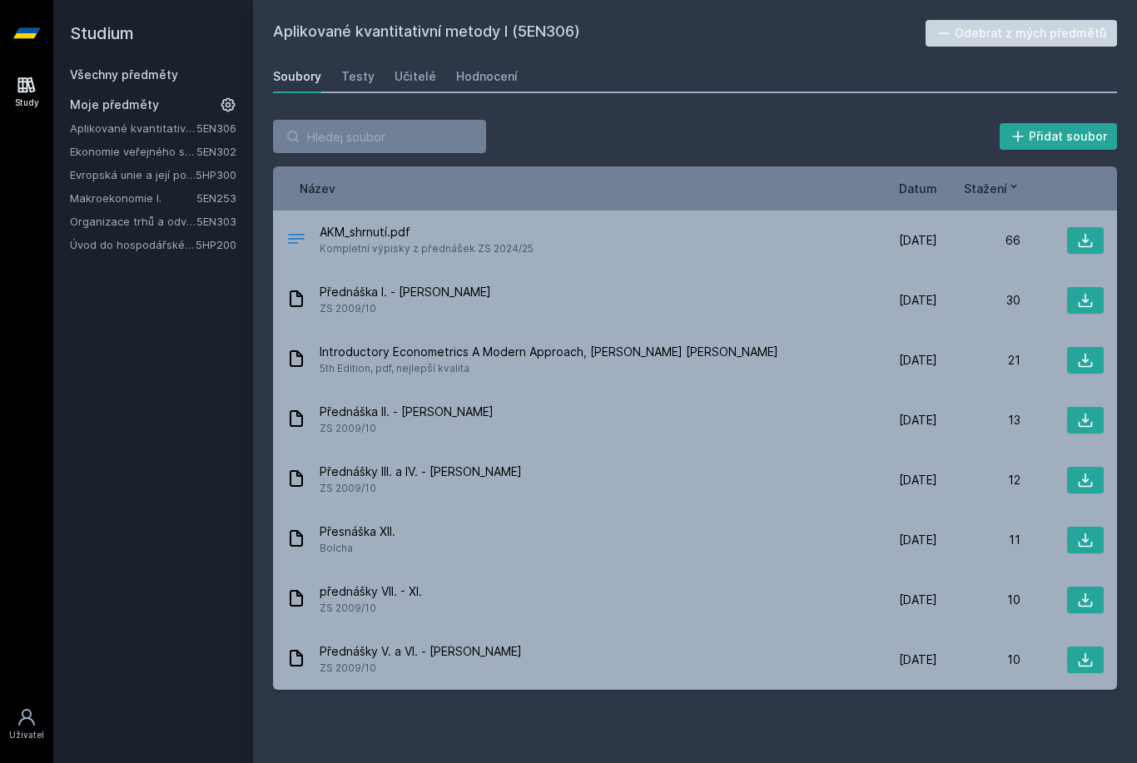
click at [171, 145] on link "Ekonomie veřejného sektoru" at bounding box center [133, 151] width 127 height 17
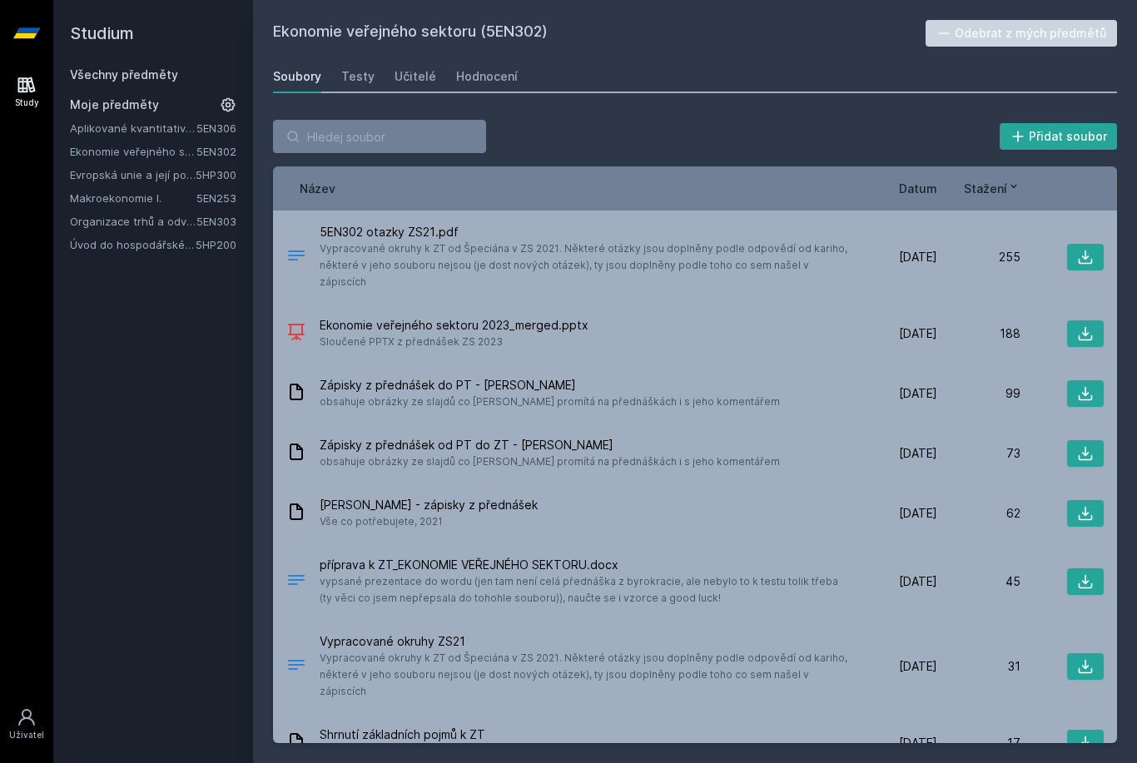
click at [172, 243] on link "Úvod do hospodářské a sociální politiky" at bounding box center [133, 244] width 126 height 17
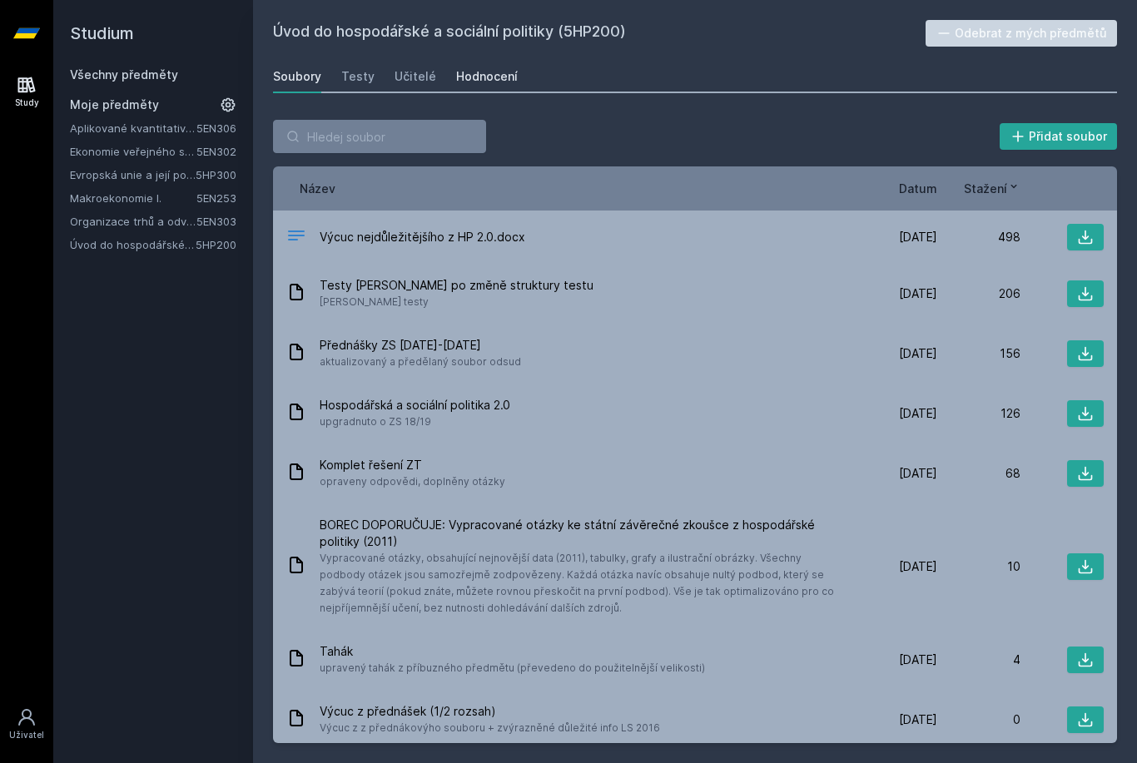
click at [480, 77] on div "Hodnocení" at bounding box center [487, 76] width 62 height 17
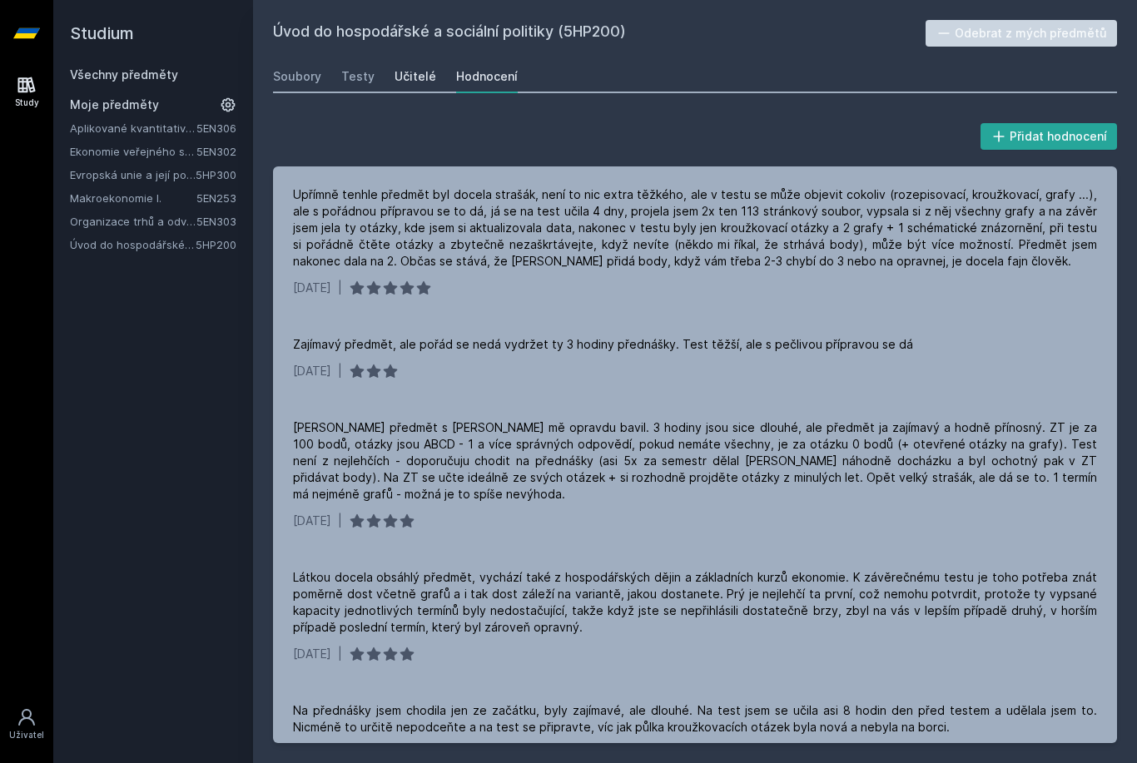
click at [413, 80] on div "Učitelé" at bounding box center [416, 76] width 42 height 17
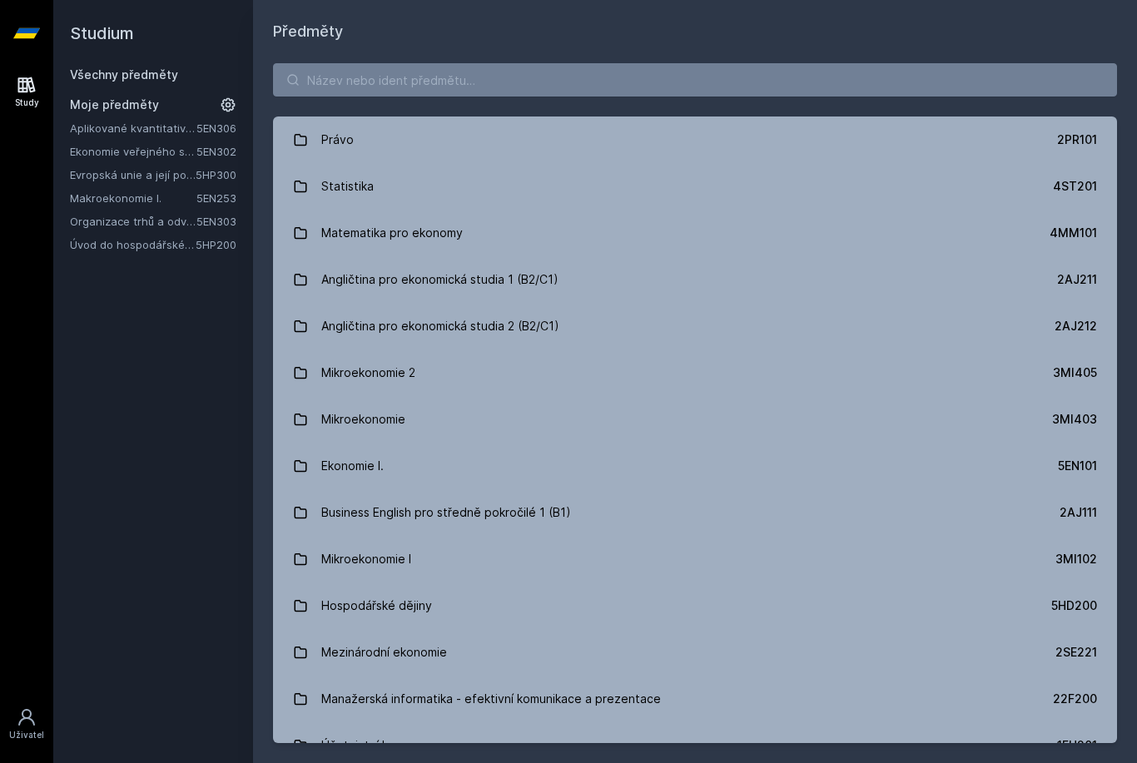
click at [166, 221] on link "Organizace trhů a odvětví" at bounding box center [133, 221] width 127 height 17
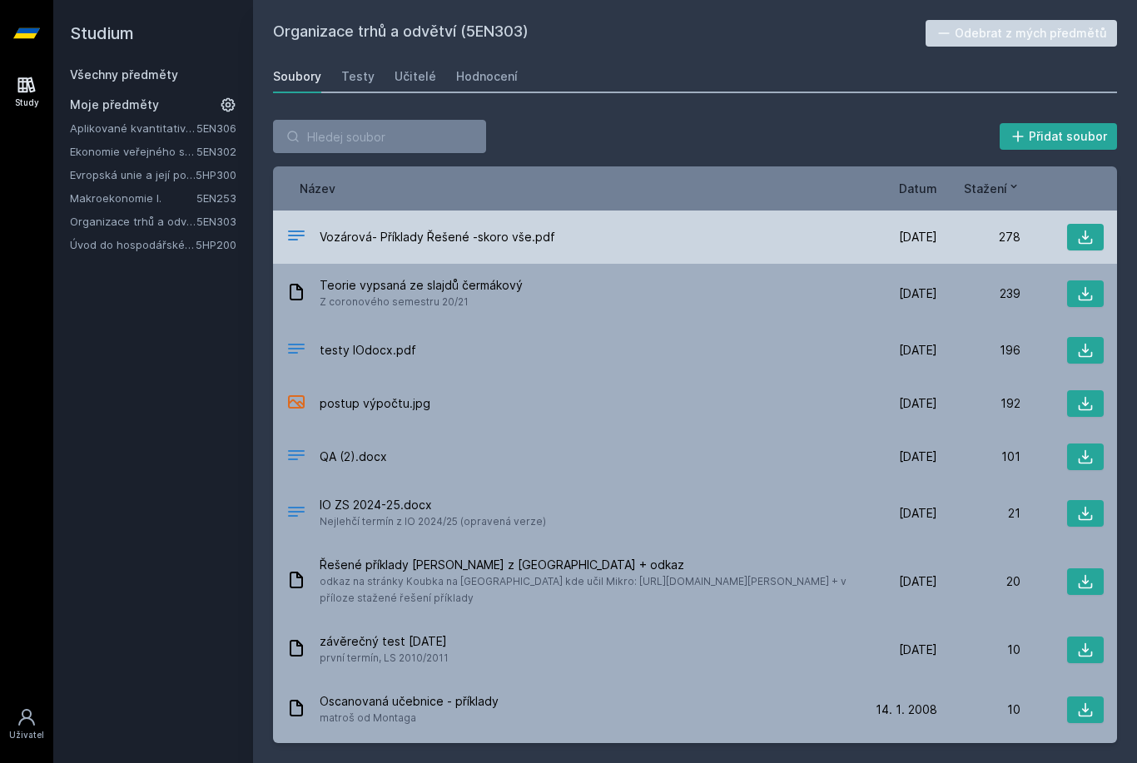
click at [400, 241] on span "Vozárová- Příklady Řešené -skoro vše.pdf" at bounding box center [438, 237] width 236 height 17
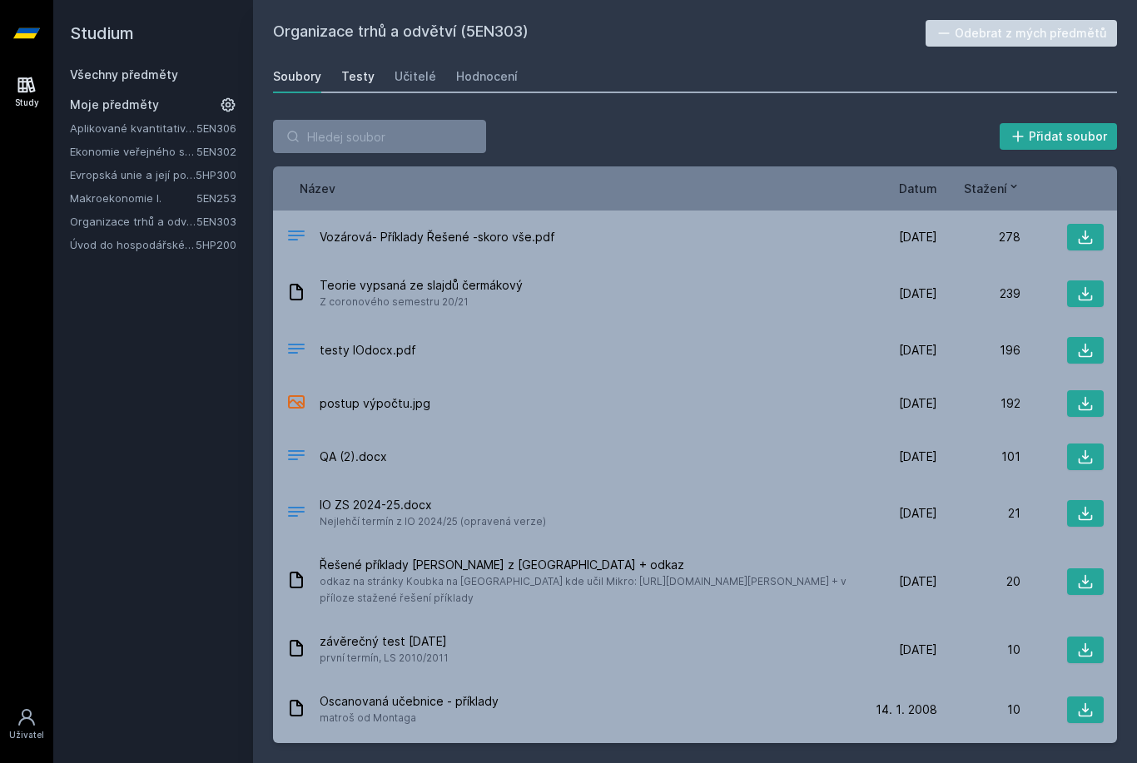
click at [354, 68] on div "Testy" at bounding box center [357, 76] width 33 height 17
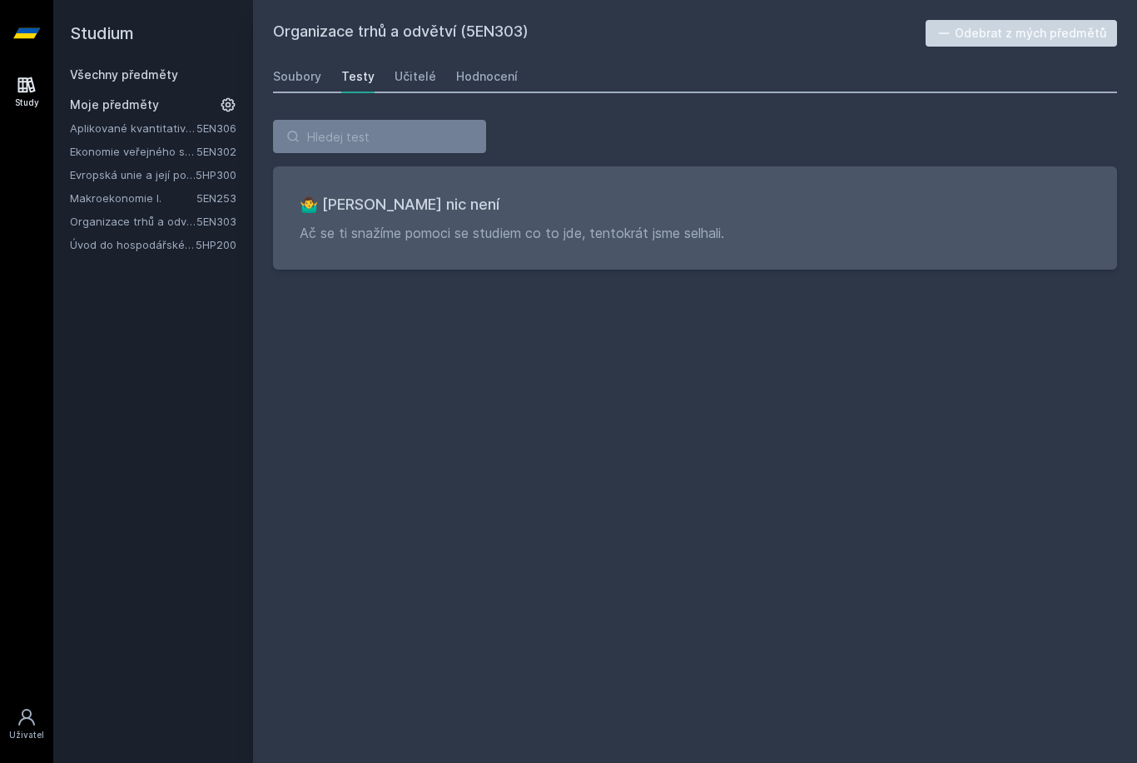
click at [434, 70] on div "Soubory Testy Učitelé Hodnocení" at bounding box center [695, 76] width 844 height 33
click at [418, 72] on div "Učitelé" at bounding box center [416, 76] width 42 height 17
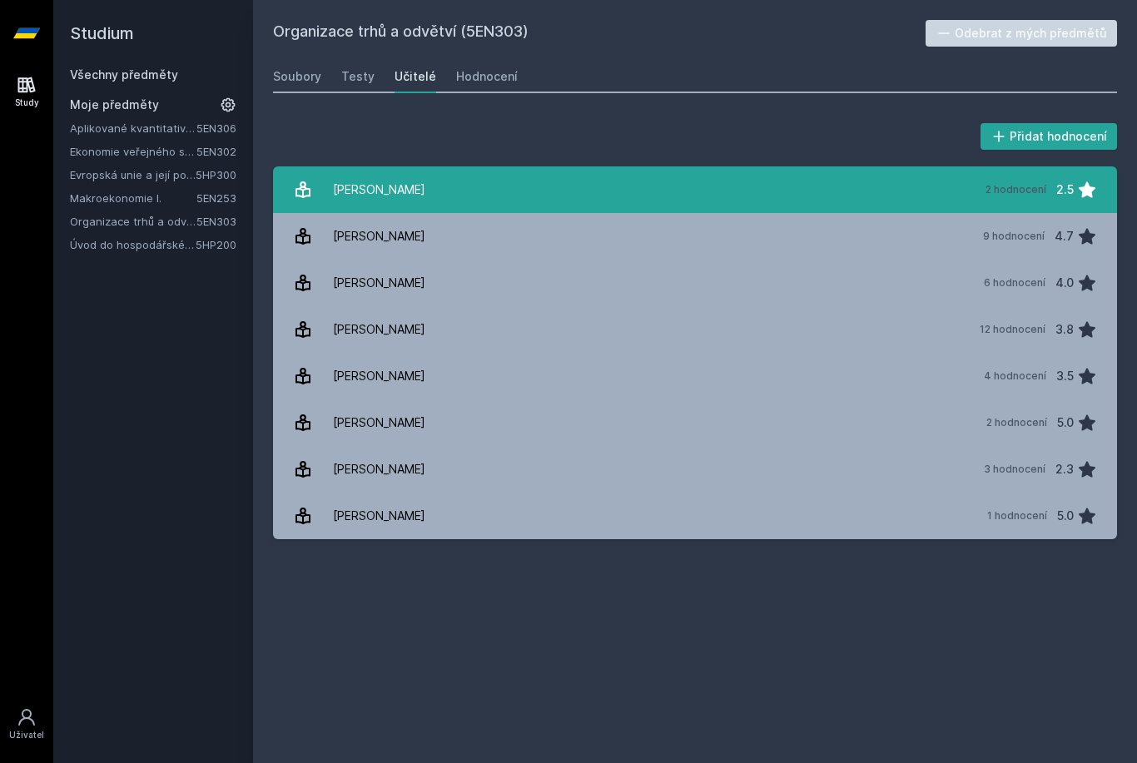
click at [359, 182] on div "[PERSON_NAME]" at bounding box center [379, 189] width 92 height 33
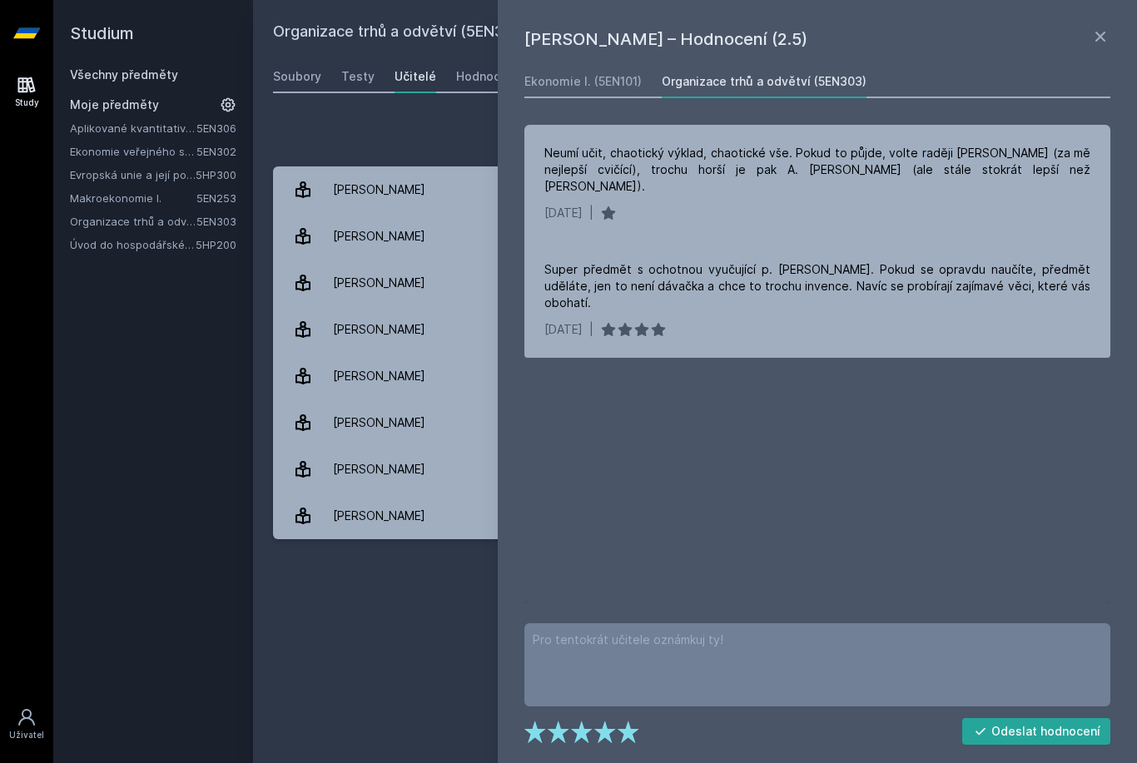
click at [368, 122] on div "Přidat hodnocení" at bounding box center [695, 136] width 844 height 33
click at [1094, 29] on icon at bounding box center [1100, 37] width 20 height 20
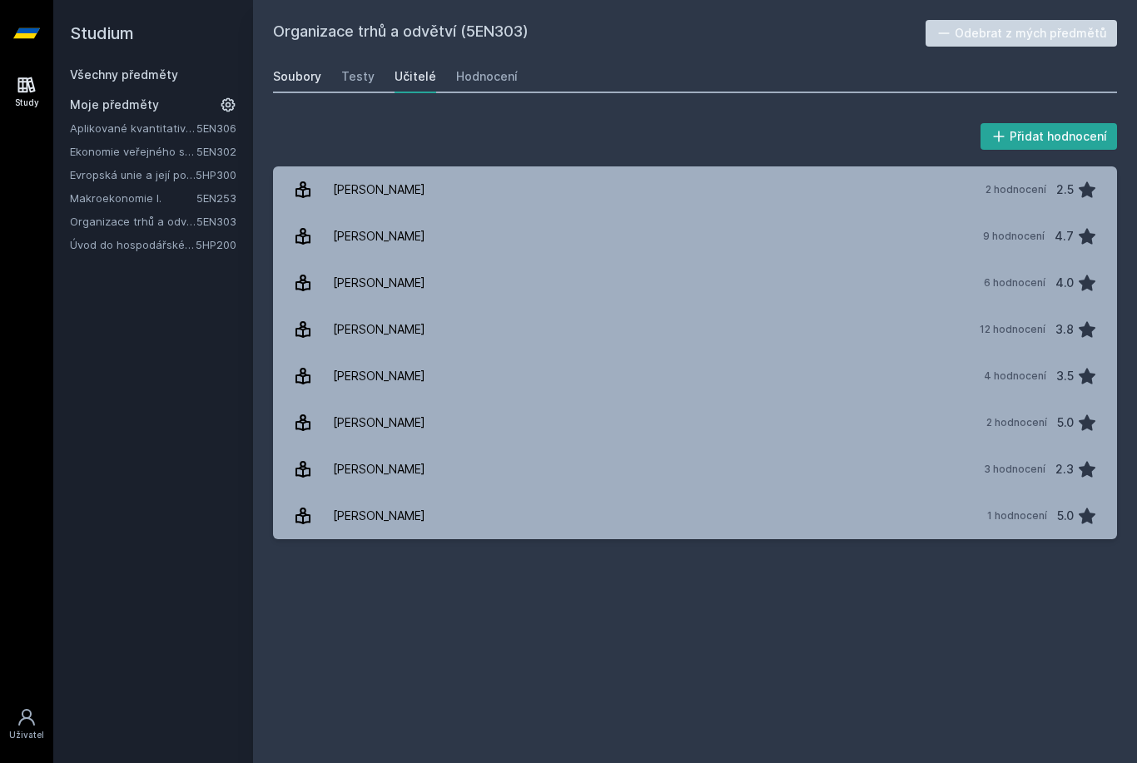
click at [282, 85] on link "Soubory" at bounding box center [297, 76] width 48 height 33
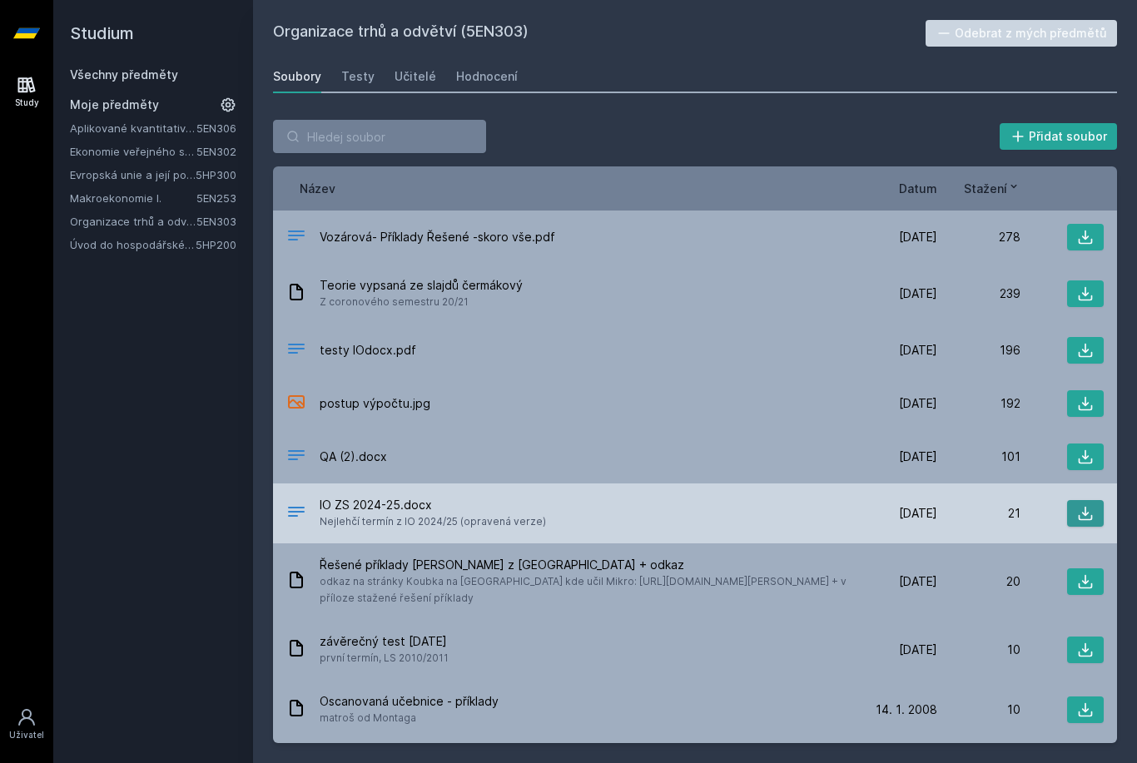
click at [1099, 507] on button at bounding box center [1085, 513] width 37 height 27
